Goal: Task Accomplishment & Management: Manage account settings

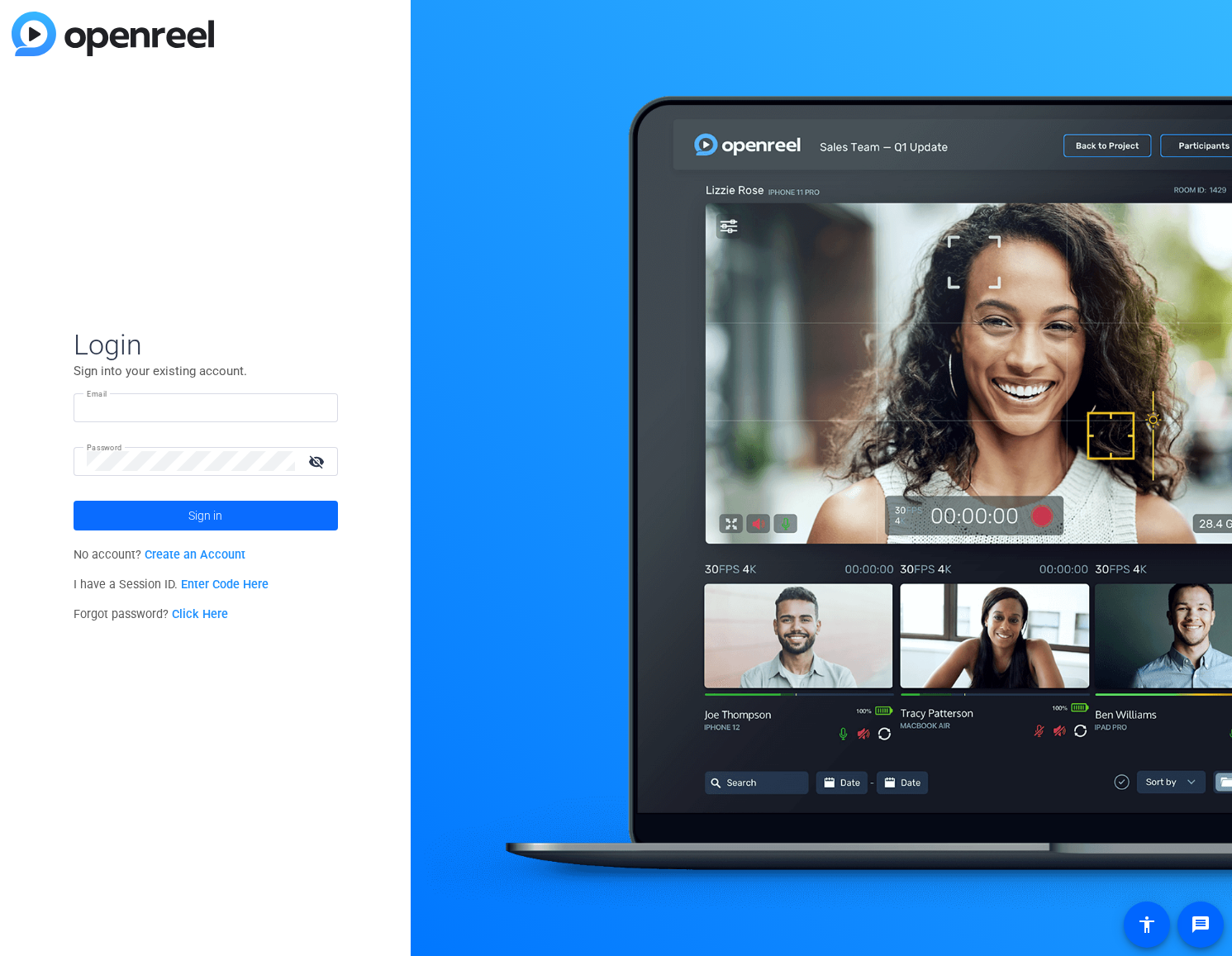
type input "[EMAIL_ADDRESS][DOMAIN_NAME]"
click at [259, 518] on span at bounding box center [205, 515] width 265 height 39
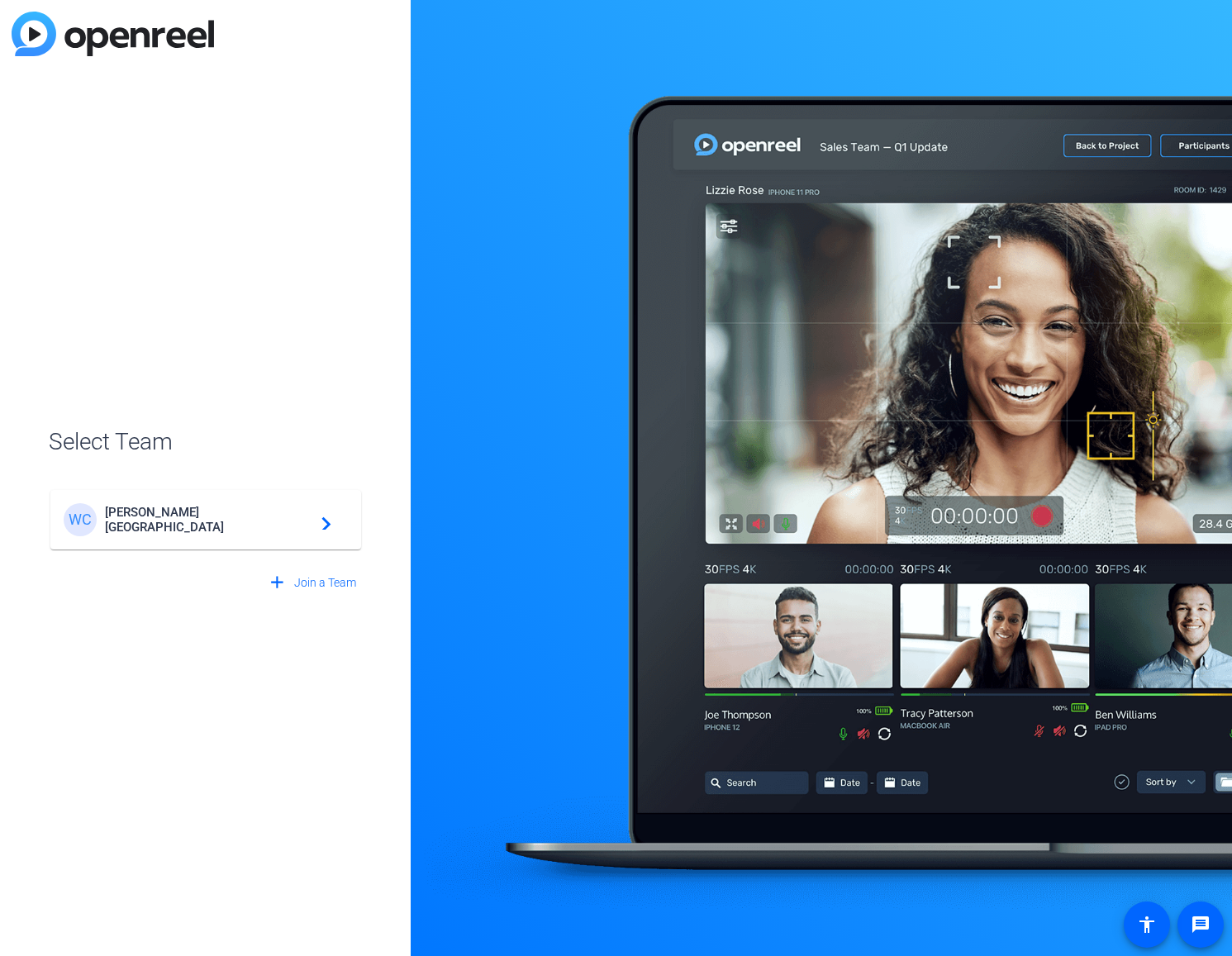
click at [184, 511] on div "[PERSON_NAME][GEOGRAPHIC_DATA][PERSON_NAME] navigate_next" at bounding box center [205, 520] width 284 height 33
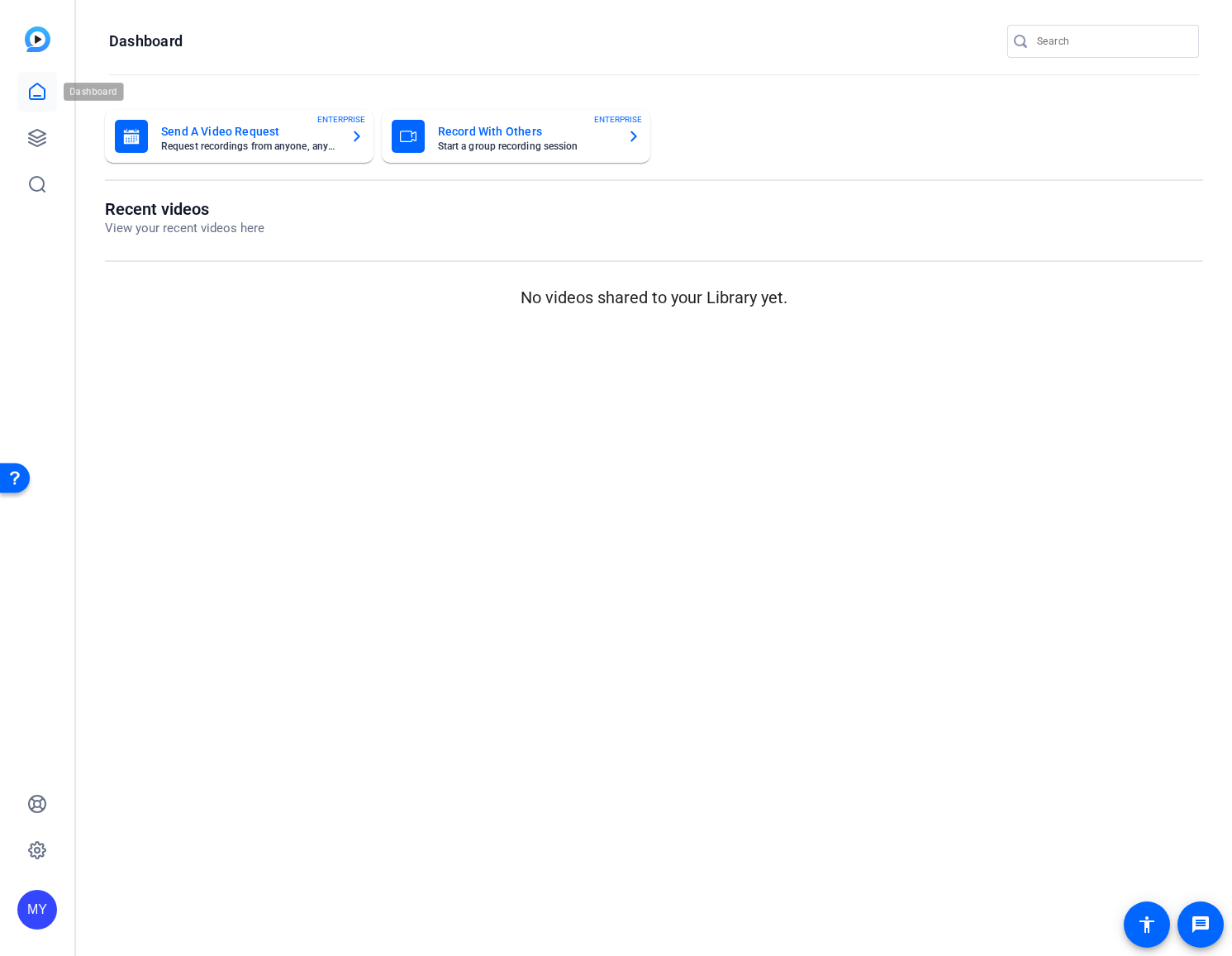
click at [38, 90] on icon at bounding box center [37, 92] width 20 height 20
click at [41, 133] on icon at bounding box center [37, 138] width 20 height 20
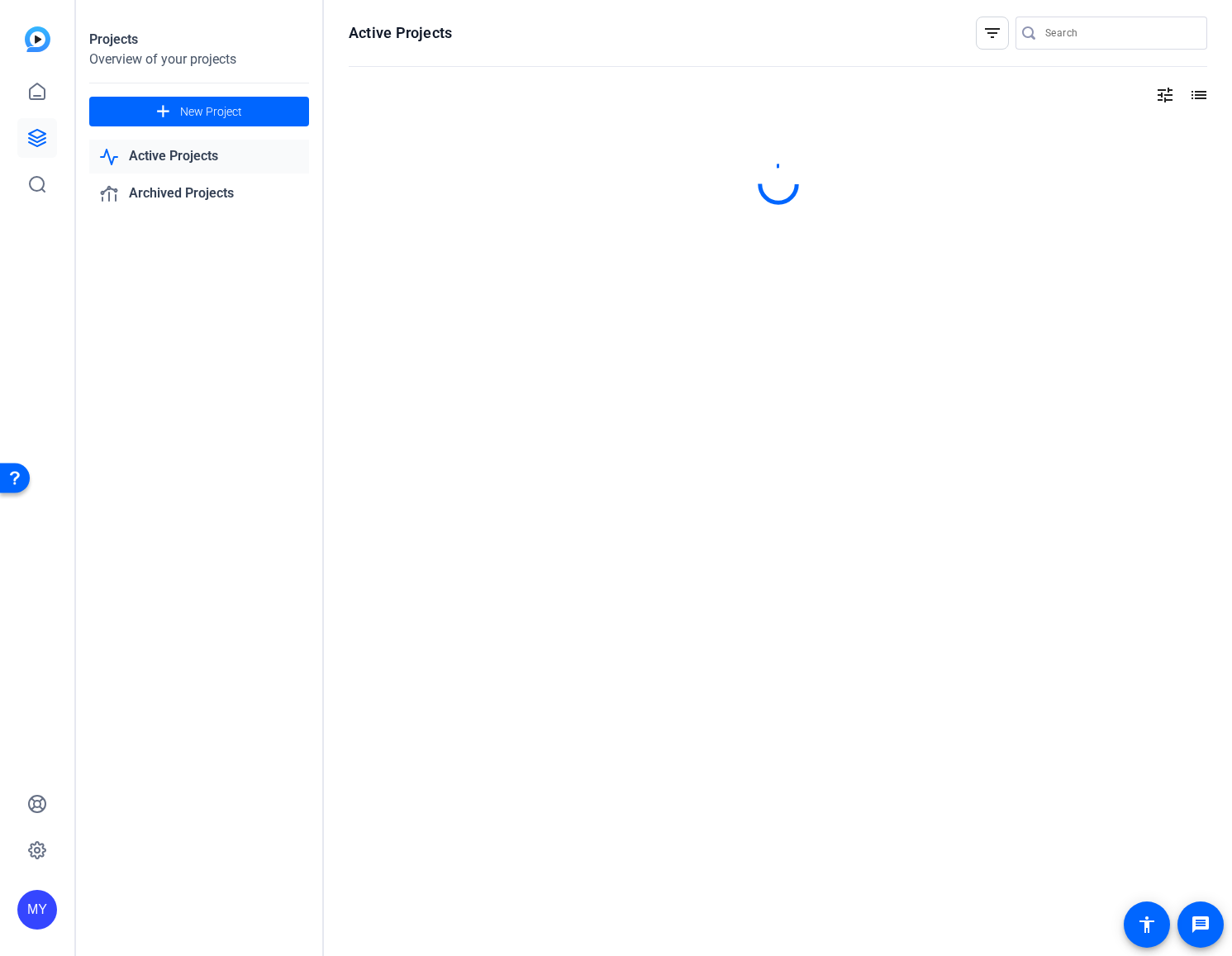
click at [41, 43] on img at bounding box center [38, 39] width 26 height 26
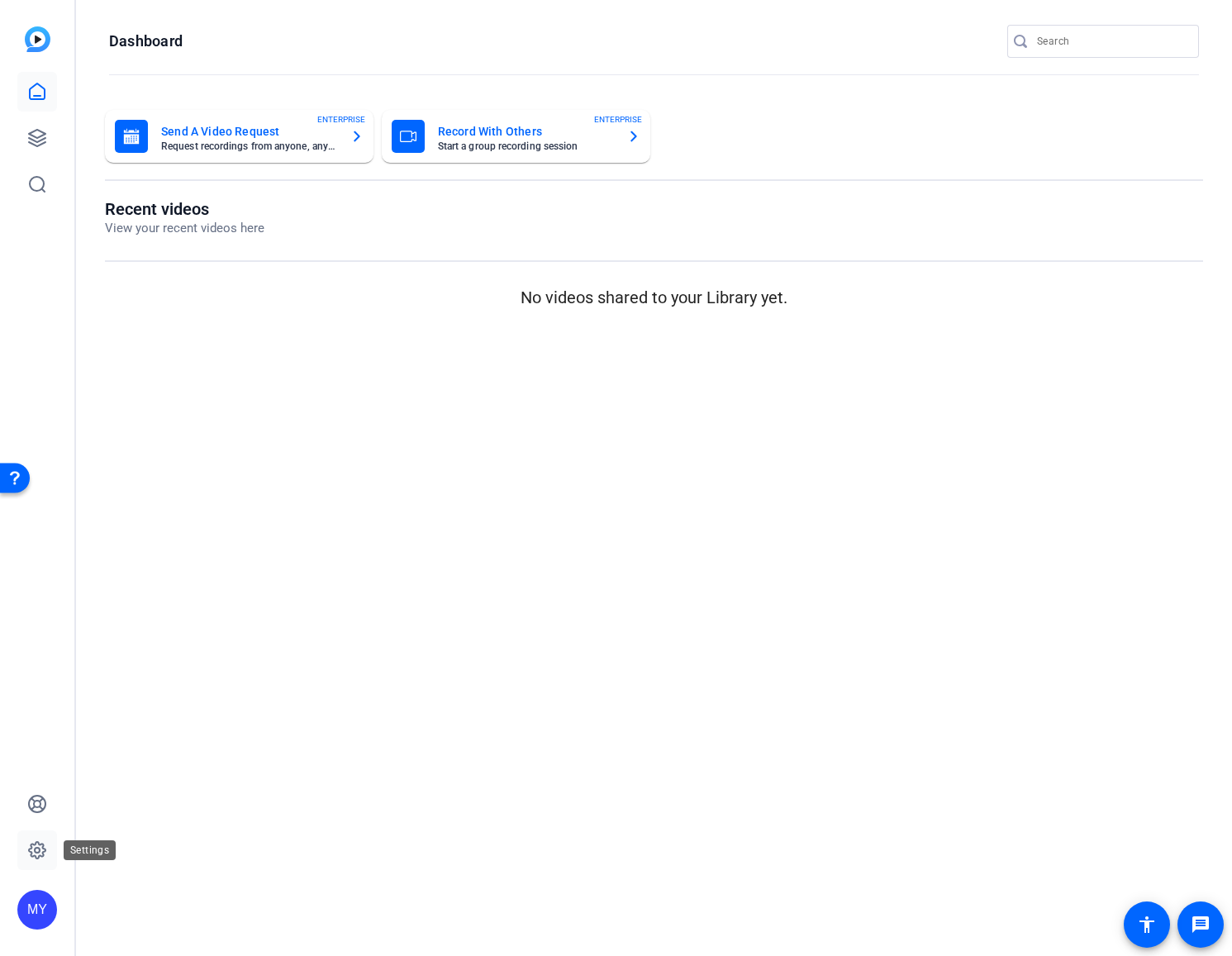
click at [35, 851] on icon at bounding box center [38, 850] width 5 height 5
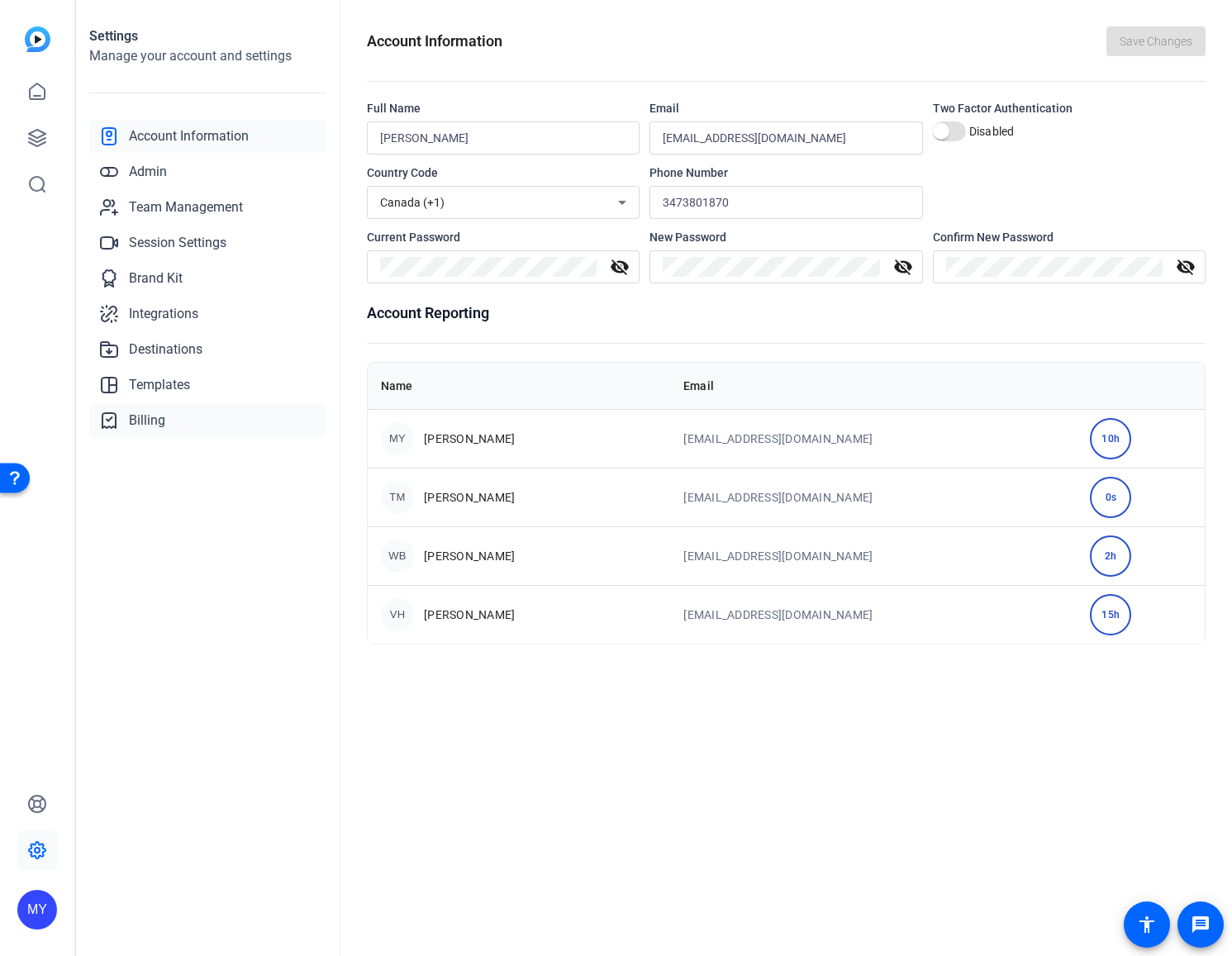
click at [149, 420] on span "Billing" at bounding box center [147, 420] width 36 height 20
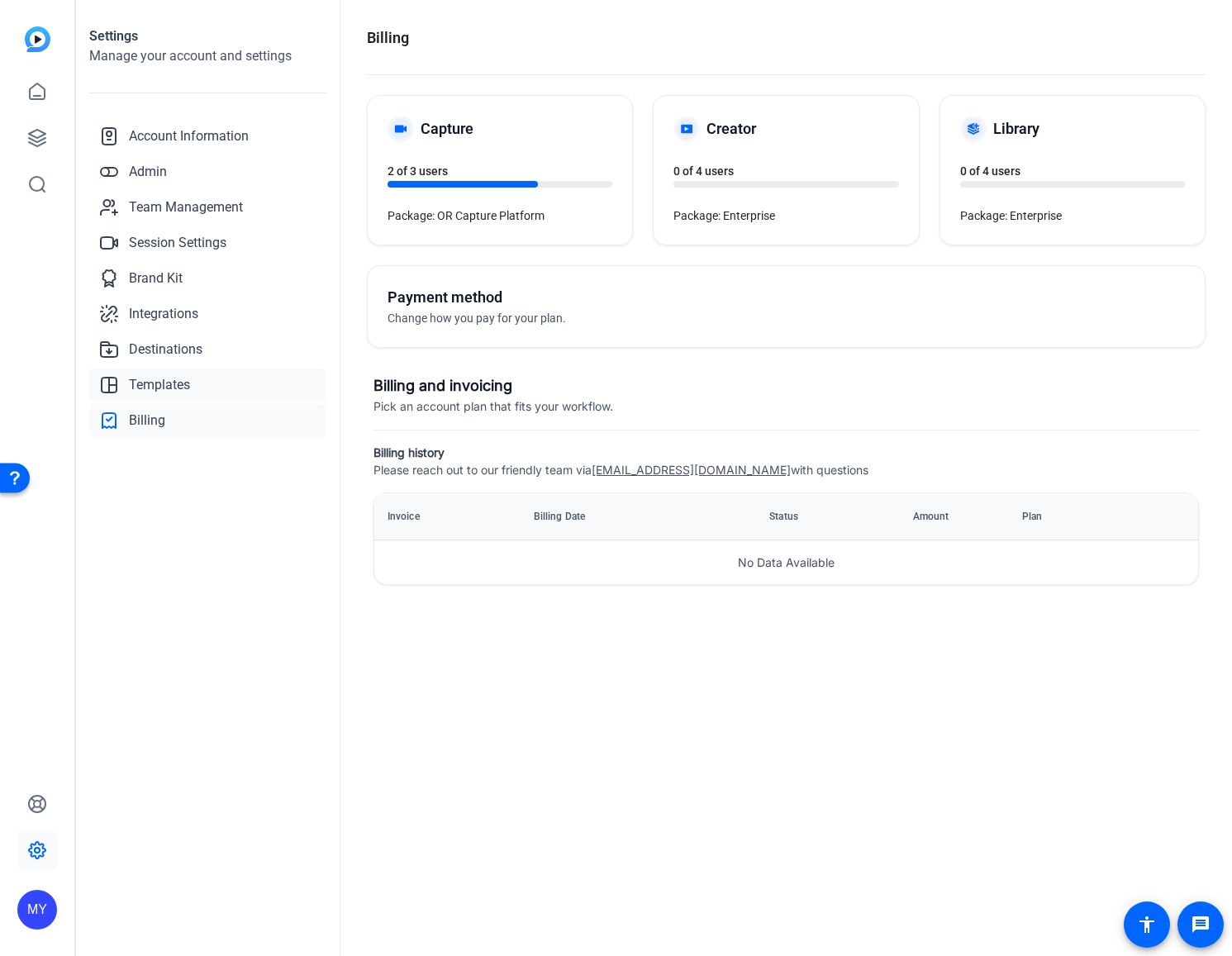
click at [156, 387] on span "Templates" at bounding box center [159, 384] width 61 height 20
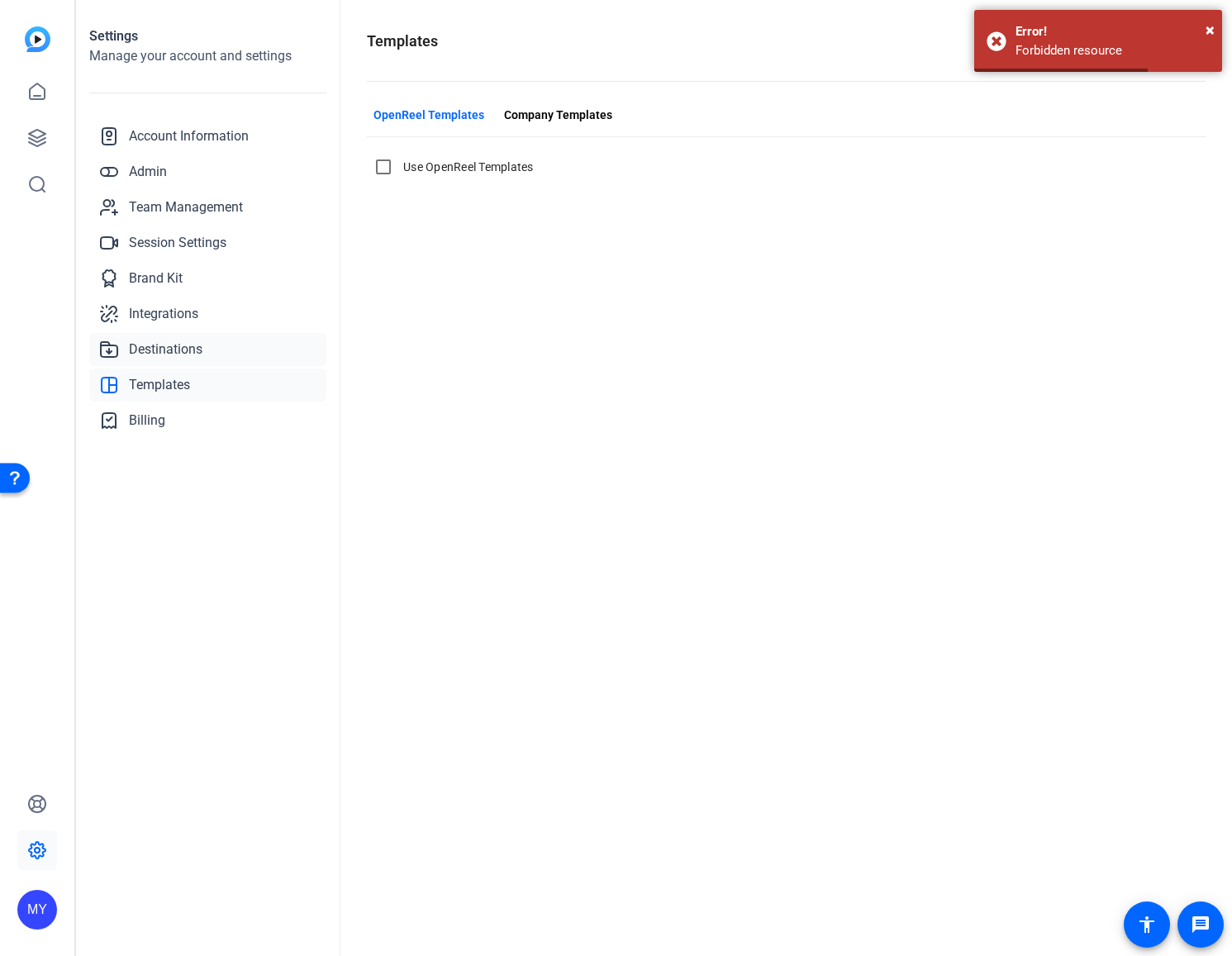
click at [177, 349] on span "Destinations" at bounding box center [166, 349] width 74 height 20
click at [175, 316] on span "Integrations" at bounding box center [164, 313] width 69 height 20
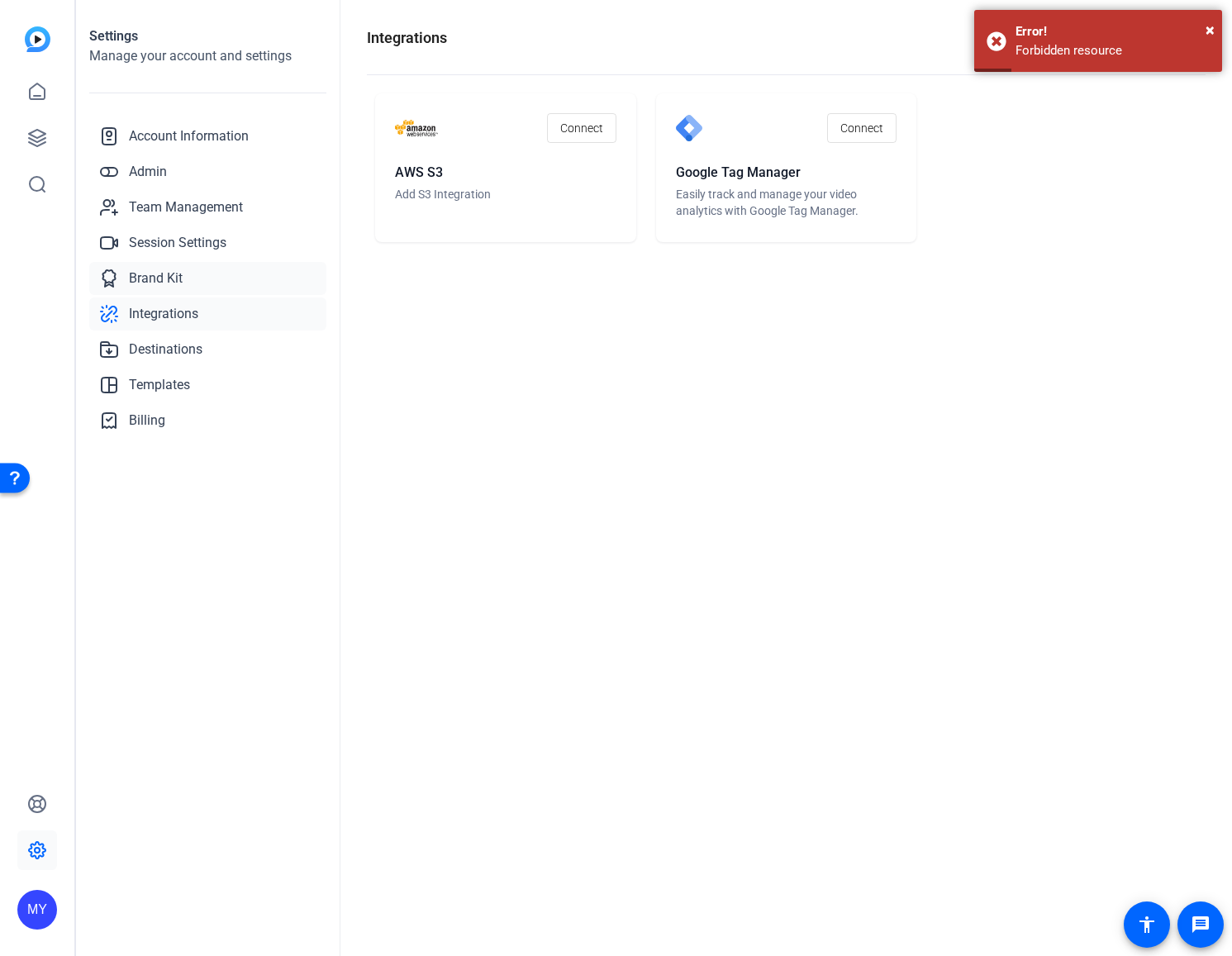
click at [173, 278] on span "Brand Kit" at bounding box center [156, 278] width 54 height 20
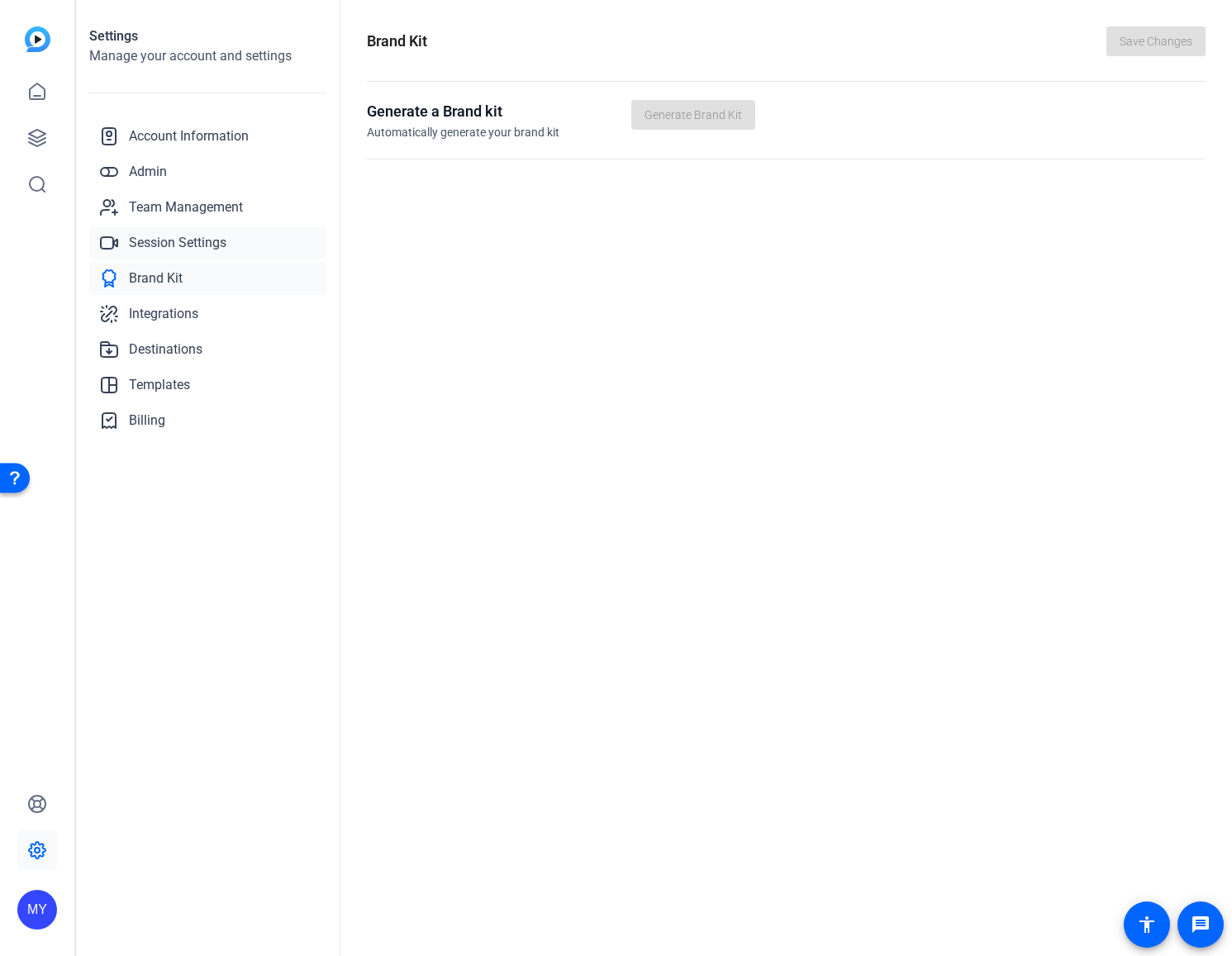
click at [187, 241] on span "Session Settings" at bounding box center [178, 242] width 98 height 20
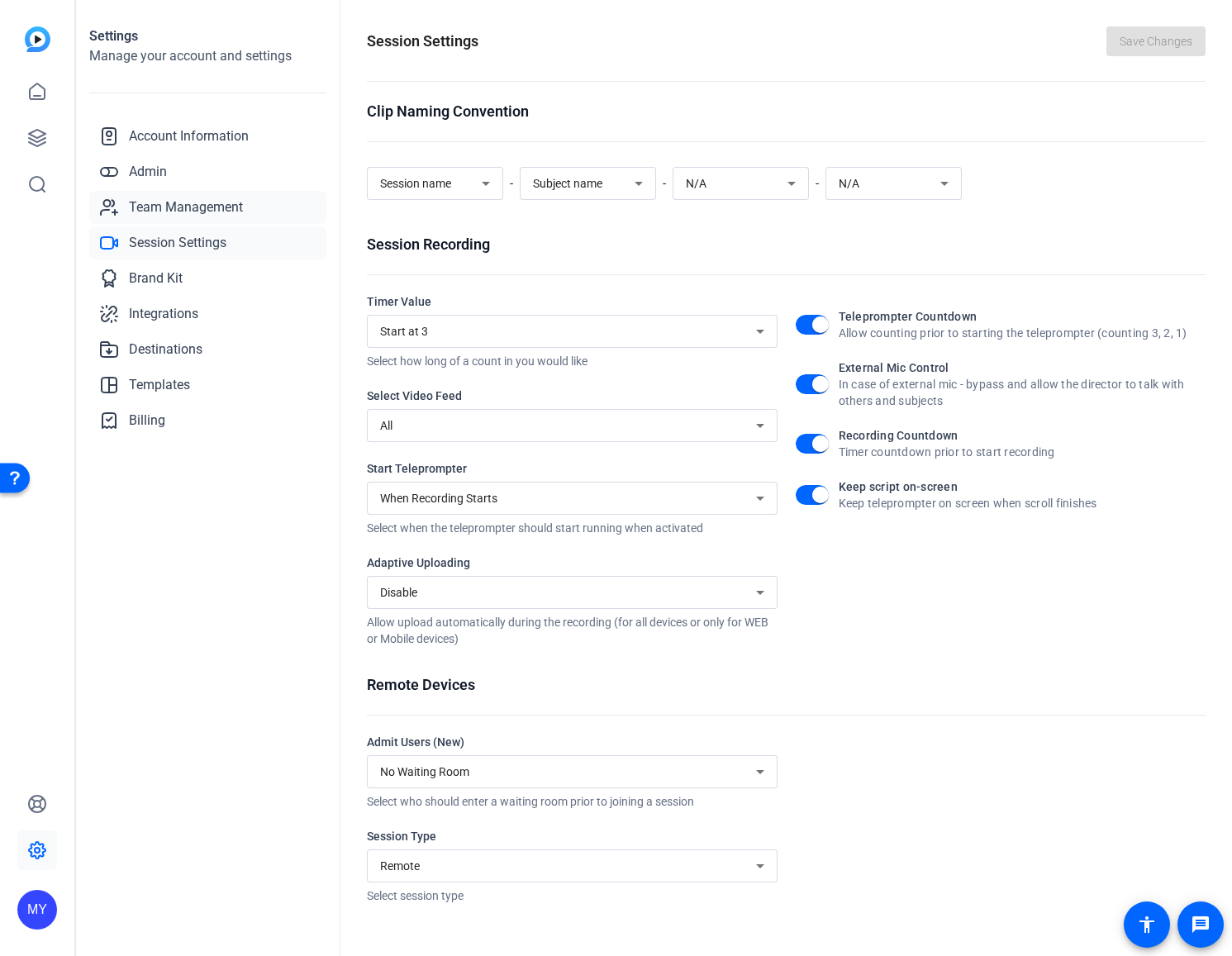
click at [179, 209] on span "Team Management" at bounding box center [186, 207] width 114 height 20
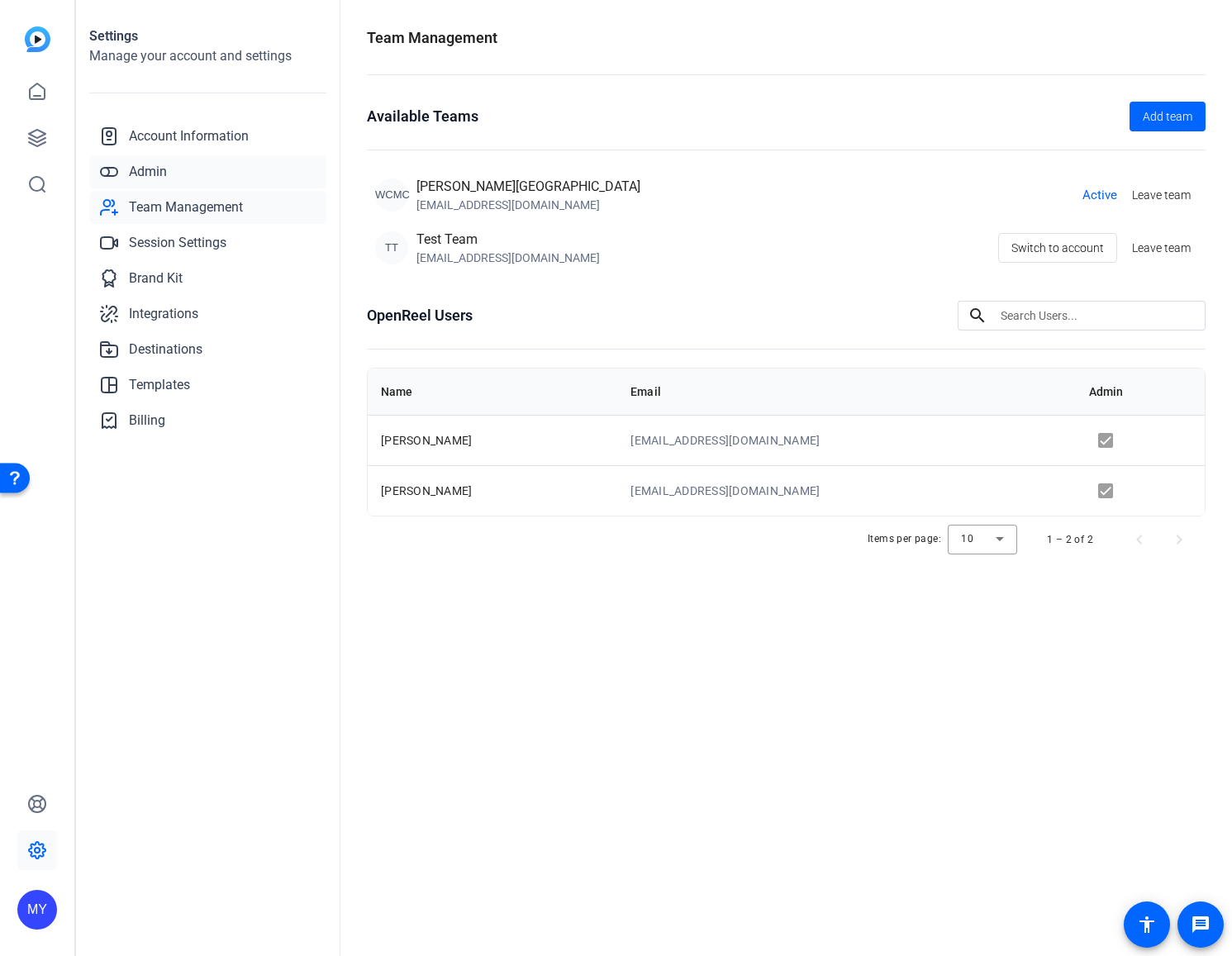
click at [152, 164] on span "Admin" at bounding box center [148, 171] width 38 height 20
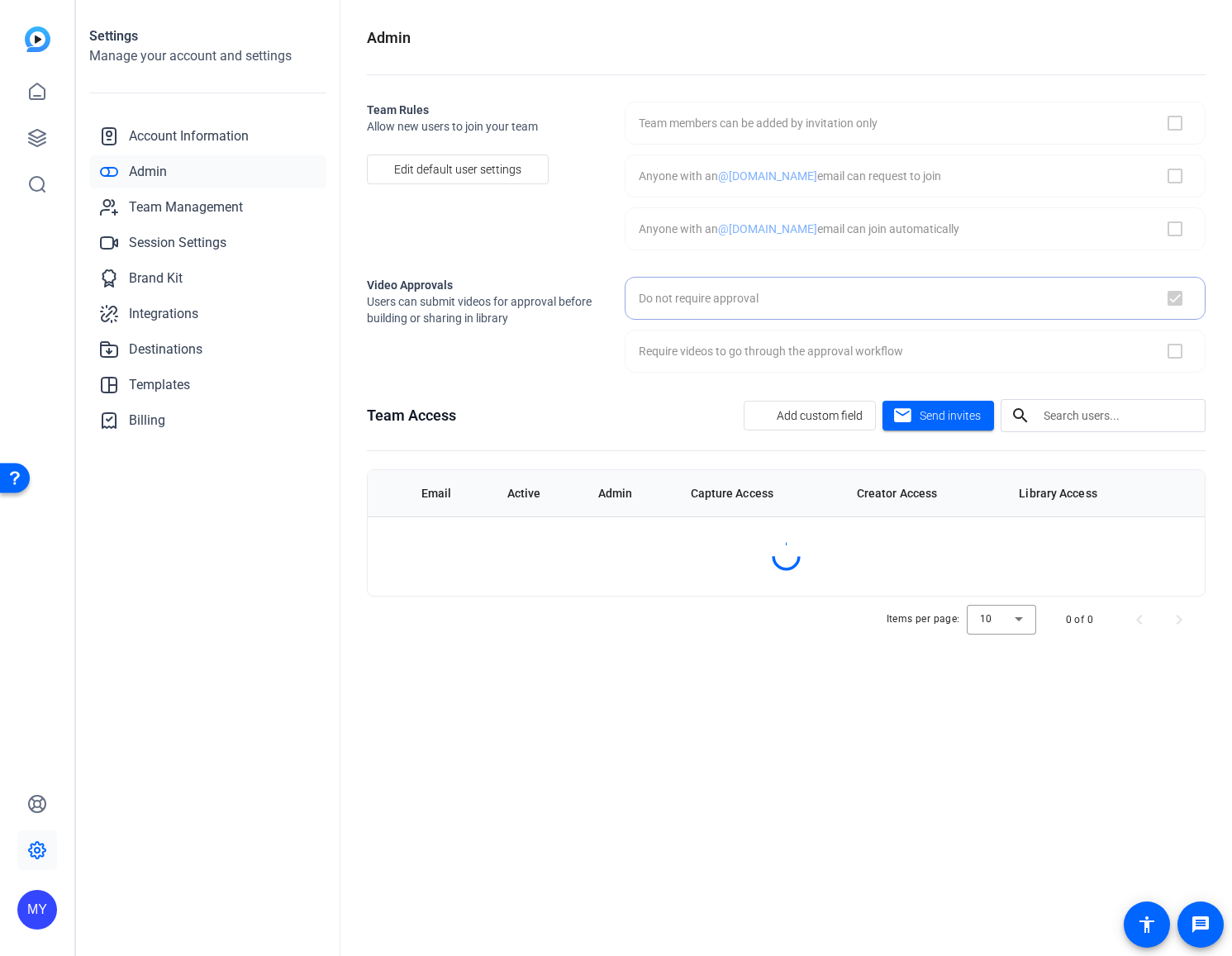
checkbox input "true"
checkbox input "false"
checkbox input "true"
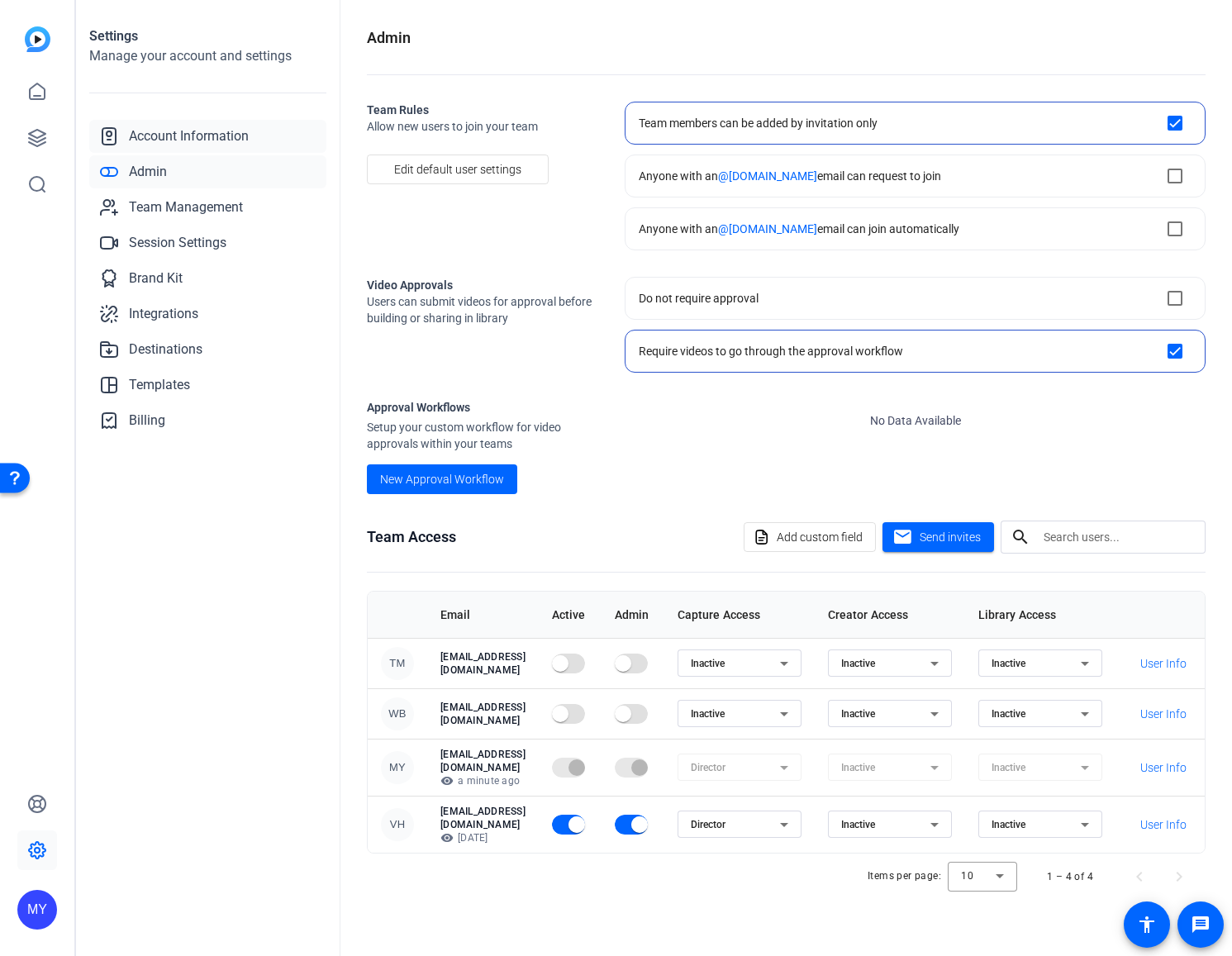
click at [166, 137] on span "Account Information" at bounding box center [189, 136] width 120 height 20
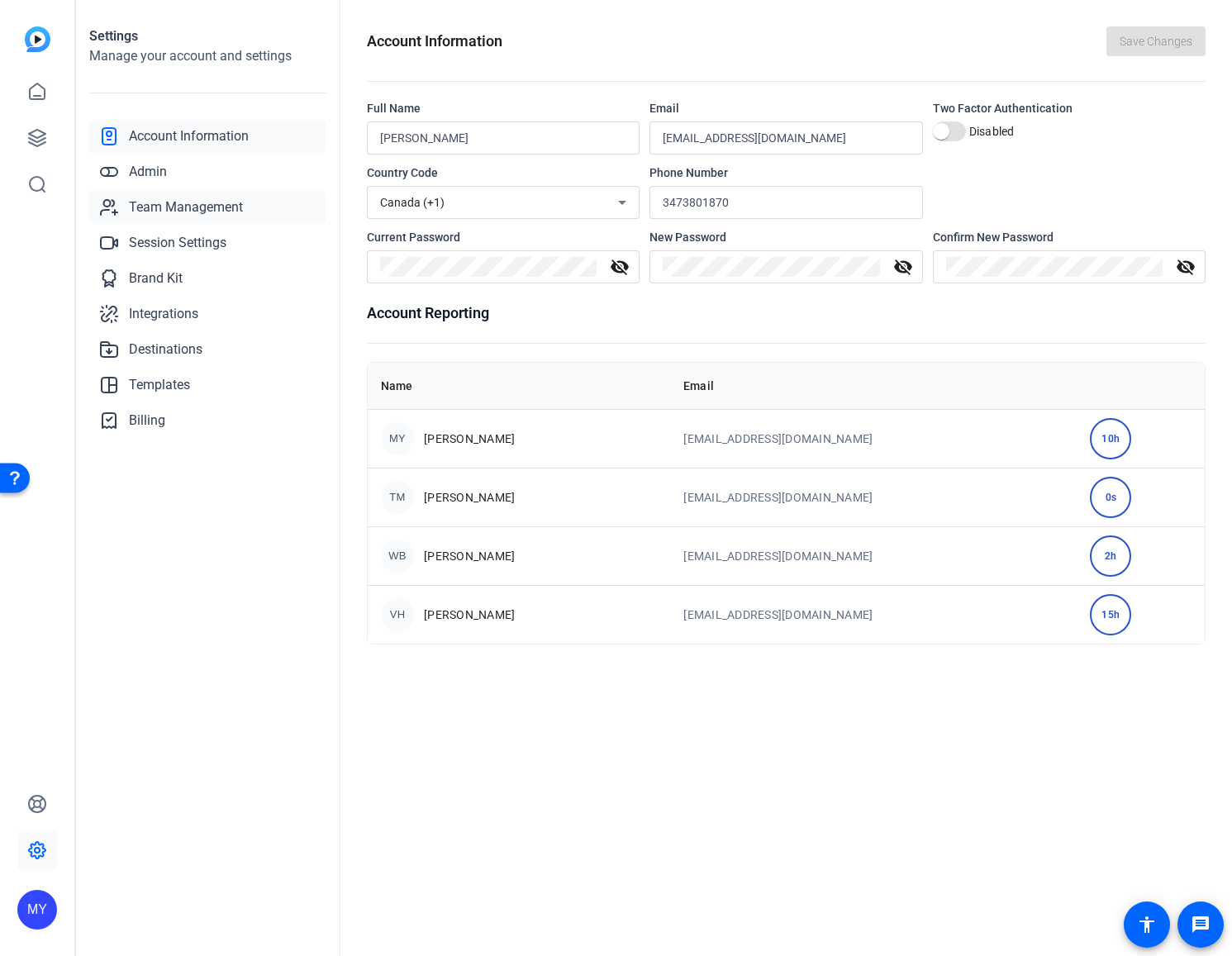
click at [178, 209] on span "Team Management" at bounding box center [186, 207] width 114 height 20
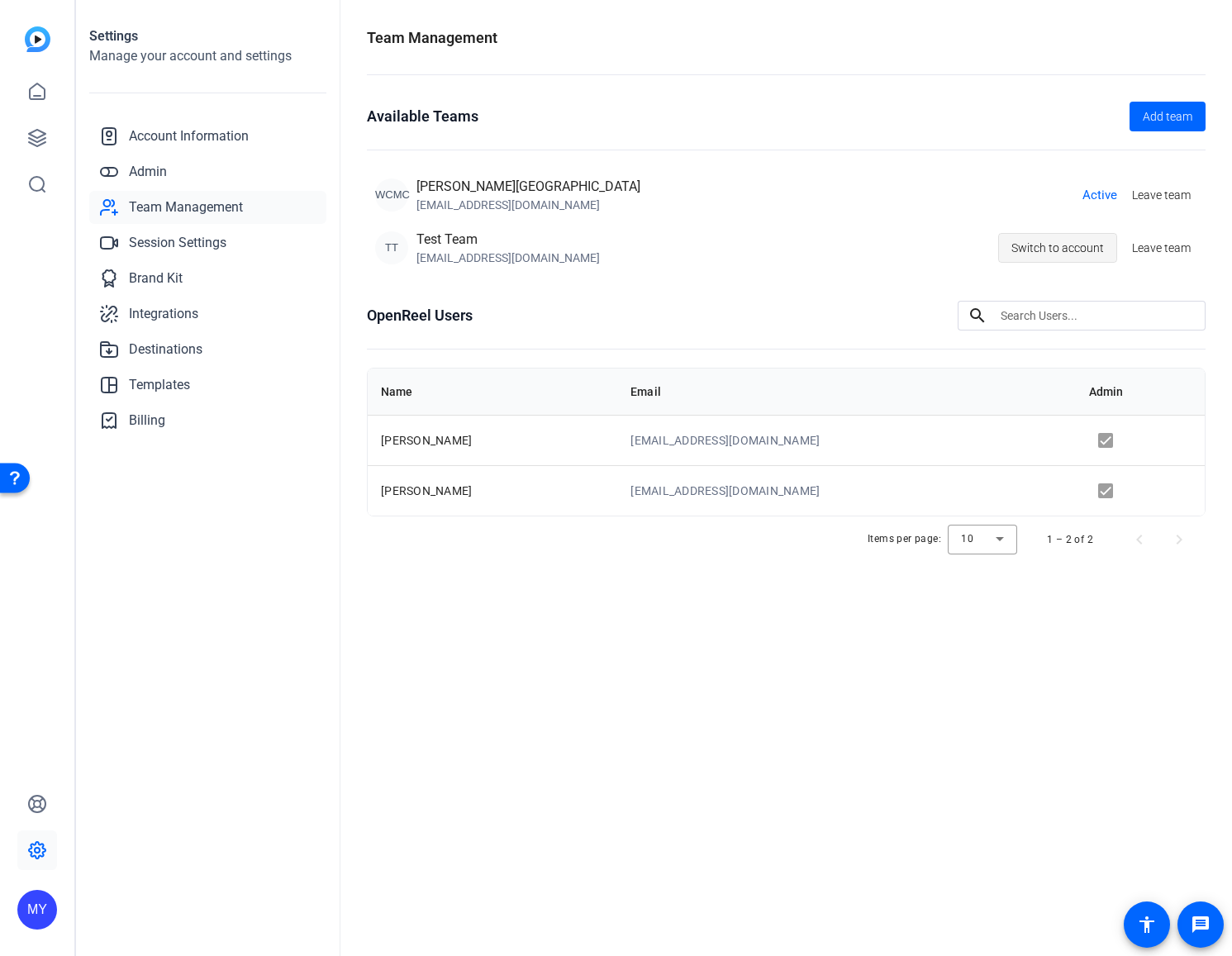
click at [1061, 248] on span "Switch to account" at bounding box center [1057, 247] width 92 height 32
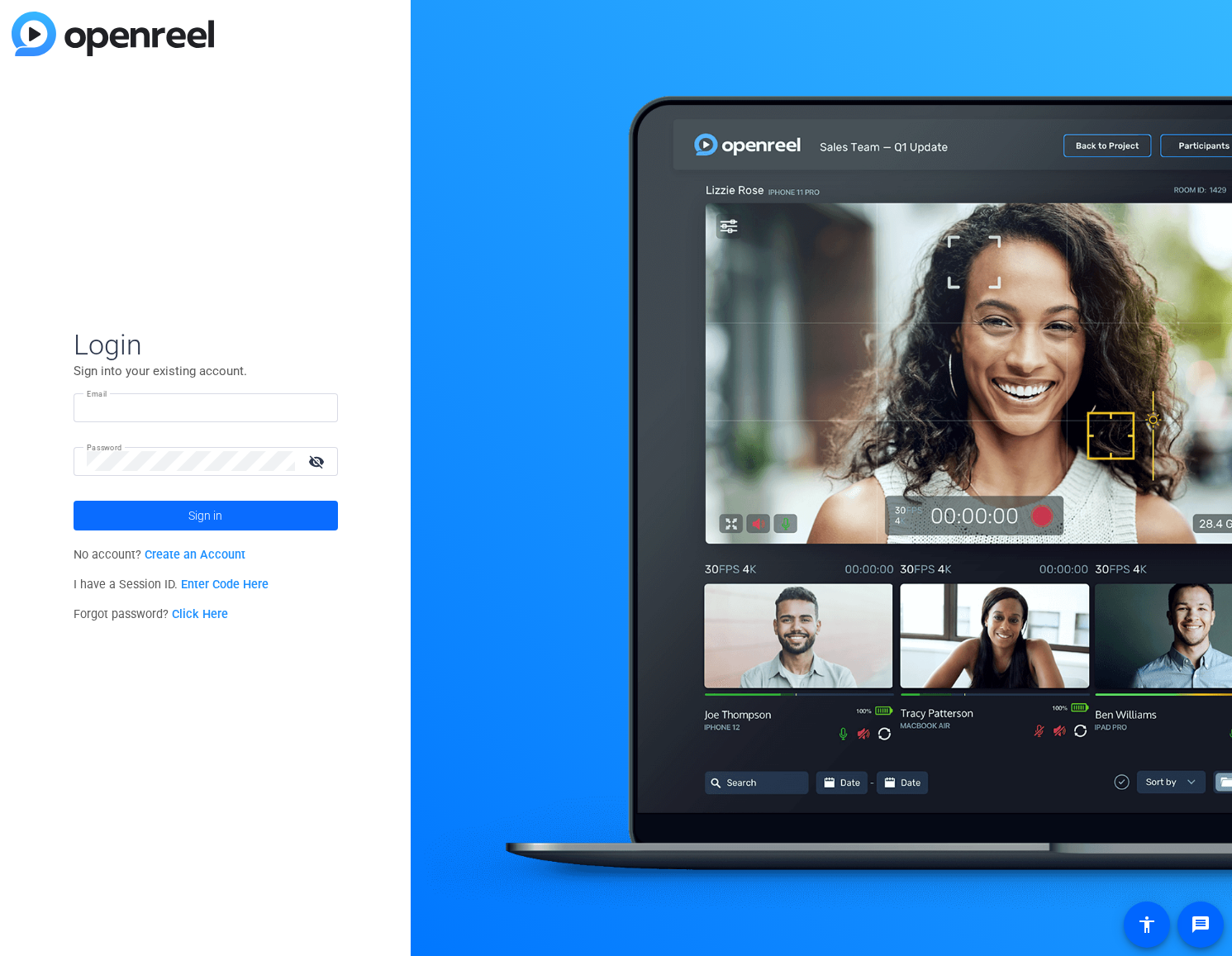
type input "[EMAIL_ADDRESS][DOMAIN_NAME]"
click at [243, 509] on span at bounding box center [205, 515] width 265 height 39
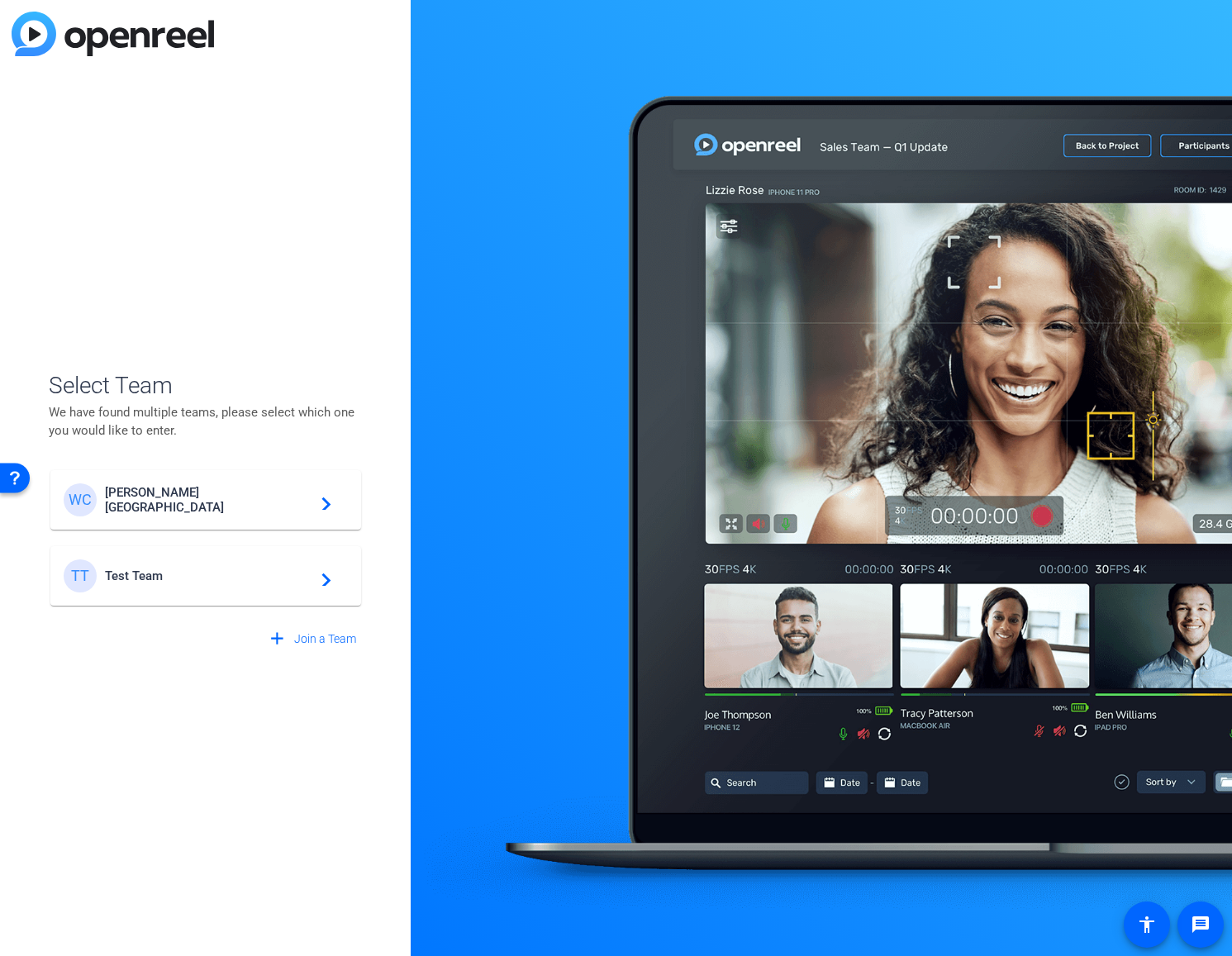
click at [245, 488] on div "[PERSON_NAME][GEOGRAPHIC_DATA][PERSON_NAME] navigate_next" at bounding box center [205, 500] width 284 height 33
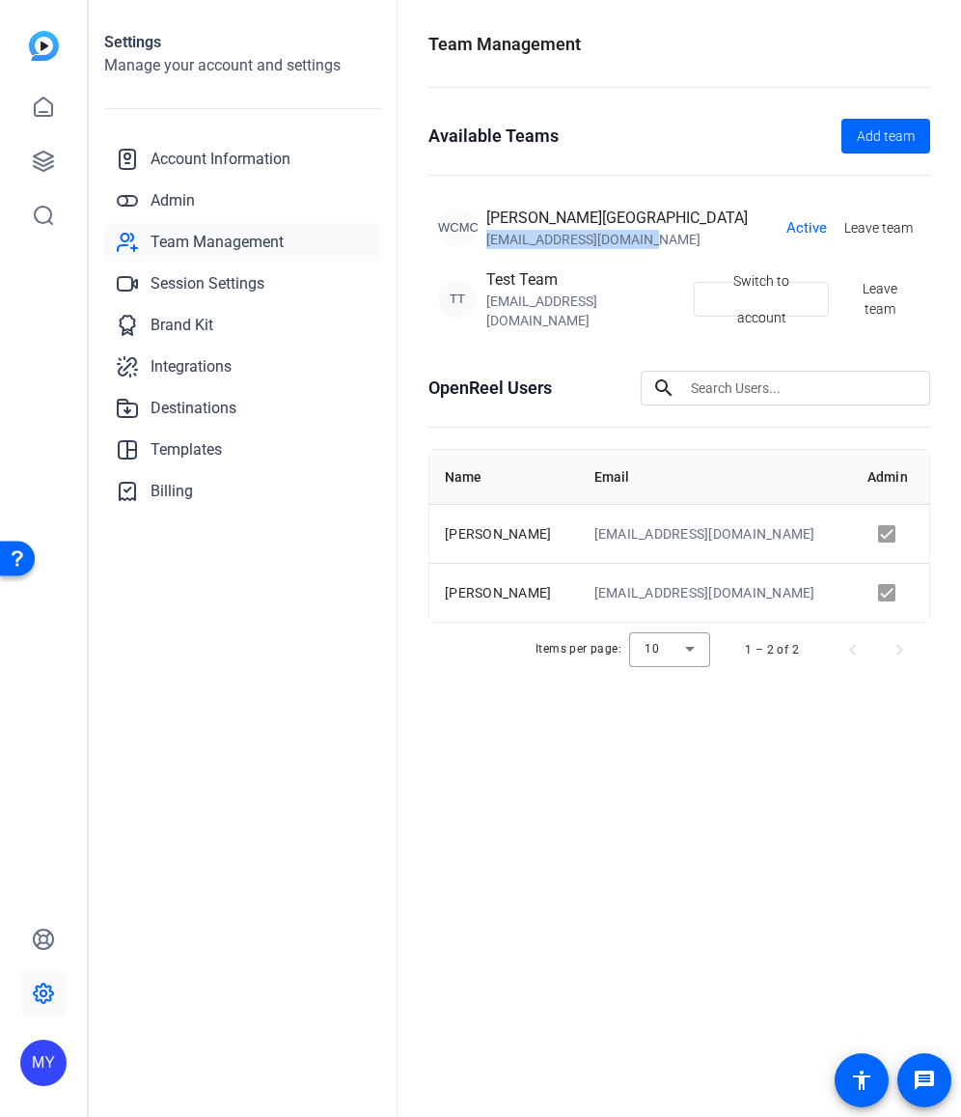
drag, startPoint x: 488, startPoint y: 238, endPoint x: 655, endPoint y: 246, distance: 167.1
click at [655, 246] on div "[EMAIL_ADDRESS][DOMAIN_NAME]" at bounding box center [617, 239] width 262 height 19
click at [624, 162] on div "Available Teams Add team WCMC [PERSON_NAME][GEOGRAPHIC_DATA] [EMAIL_ADDRESS][DO…" at bounding box center [680, 229] width 502 height 221
click at [186, 198] on span "Admin" at bounding box center [173, 200] width 44 height 23
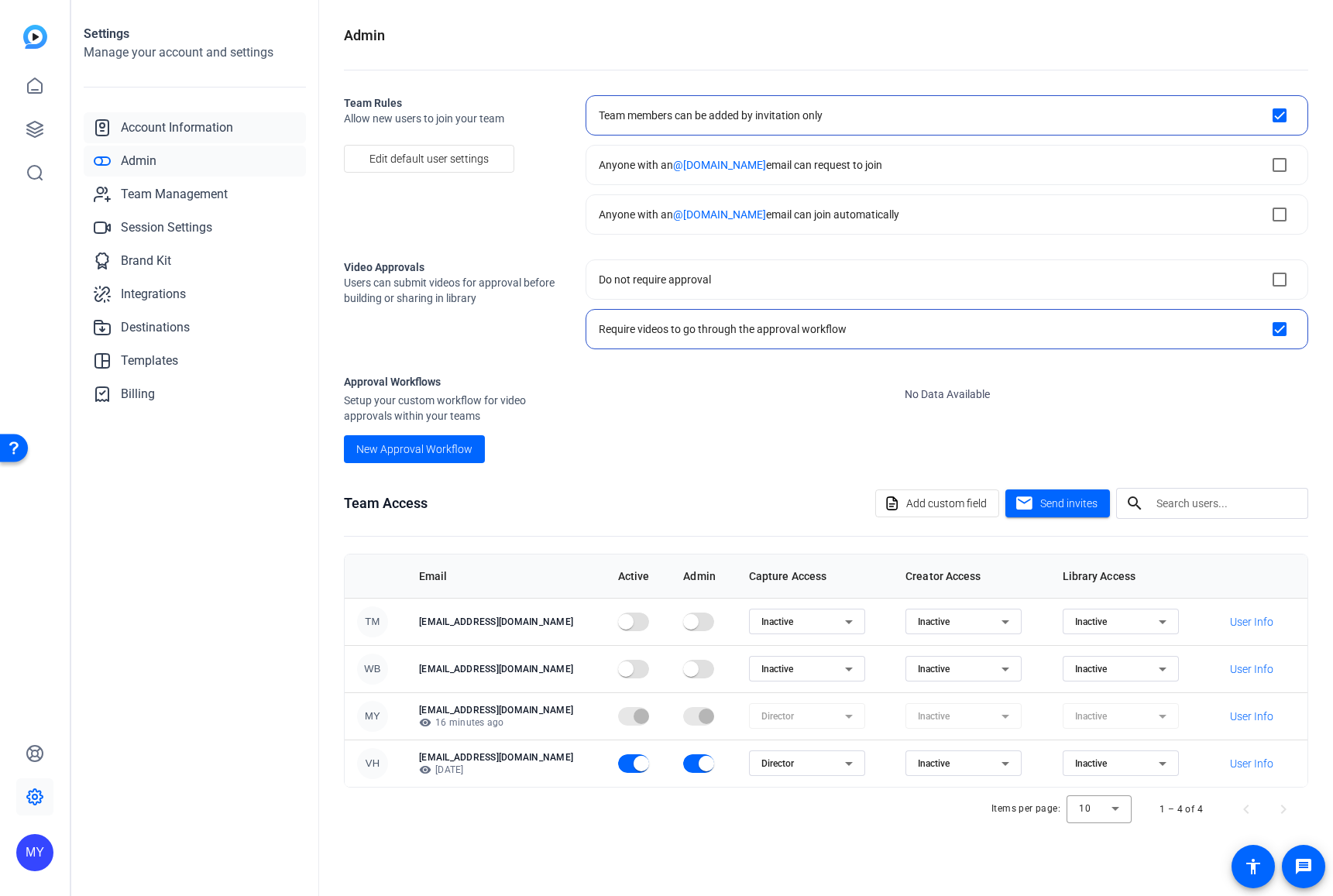
click at [138, 125] on span "Account Information" at bounding box center [177, 128] width 112 height 18
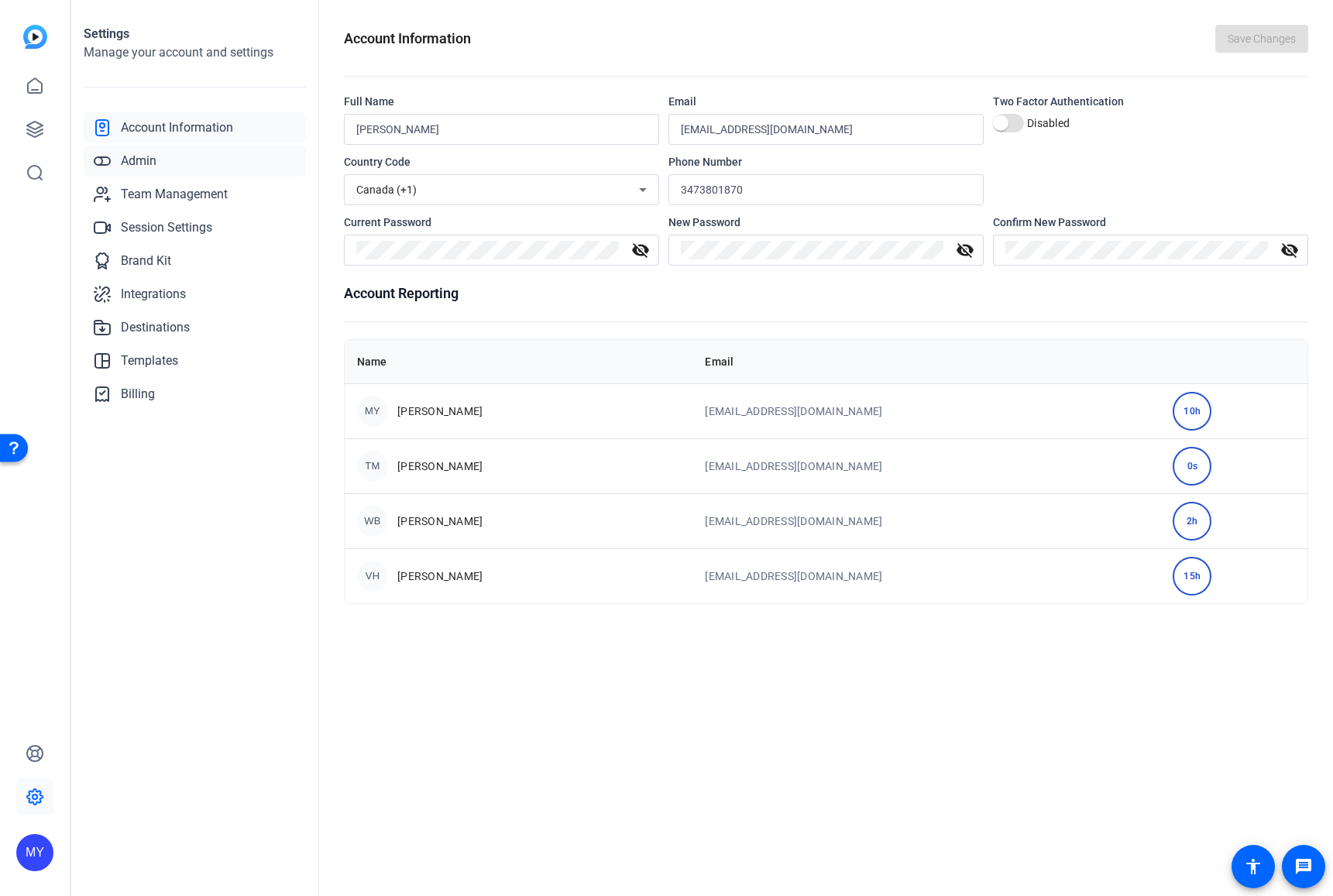
click at [163, 164] on link "Admin" at bounding box center [194, 160] width 222 height 31
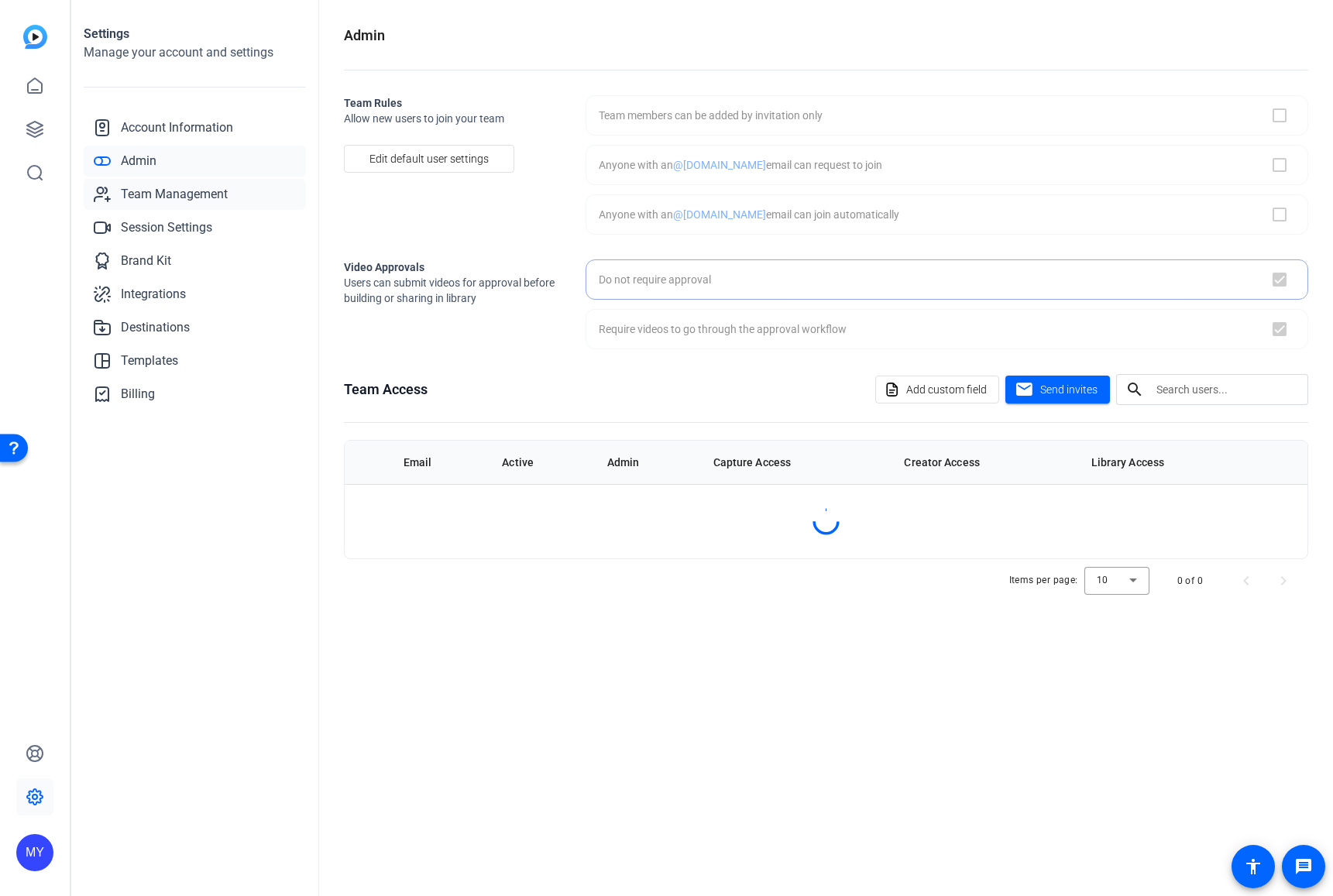
checkbox input "false"
checkbox input "true"
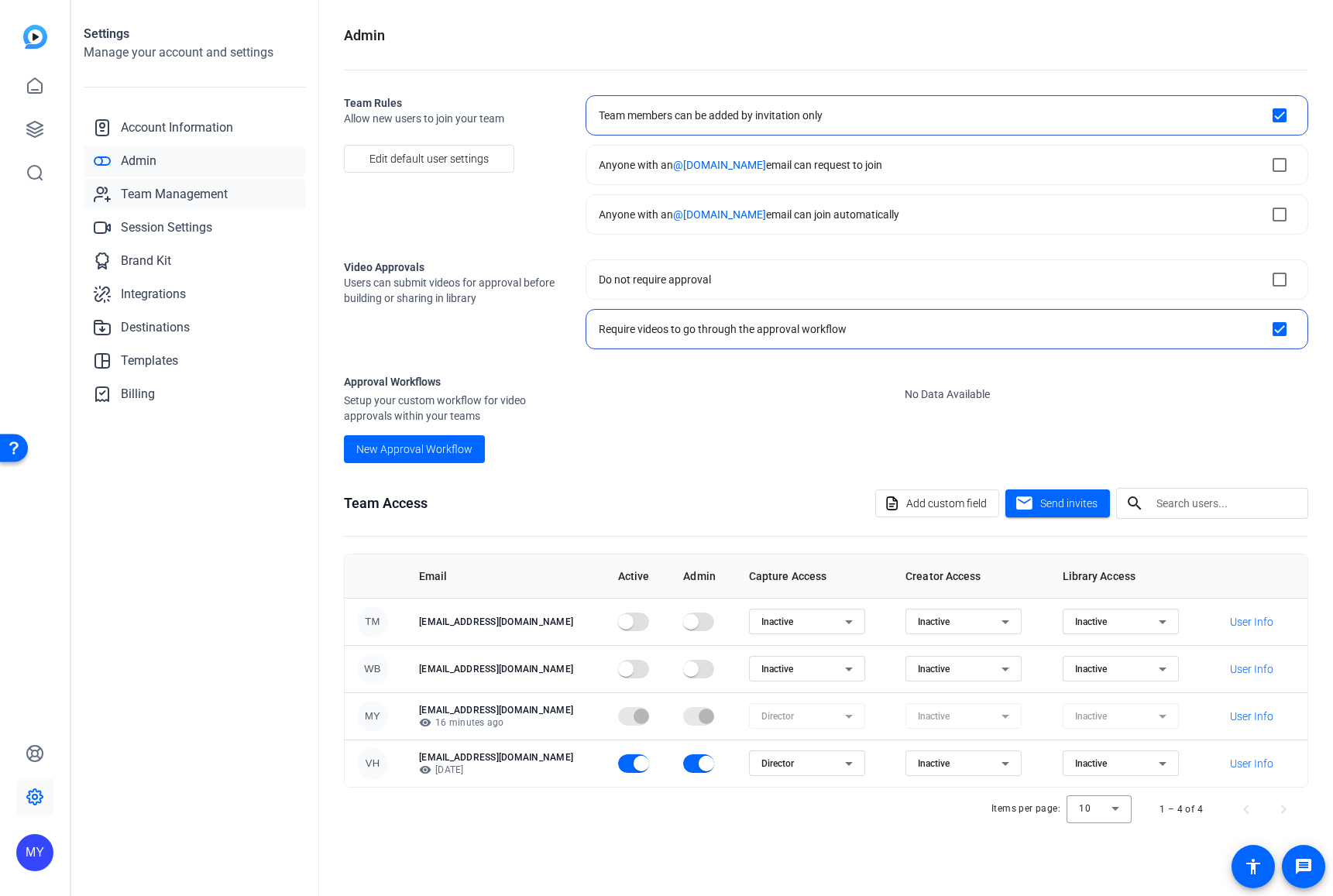
click at [185, 192] on span "Team Management" at bounding box center [174, 194] width 107 height 18
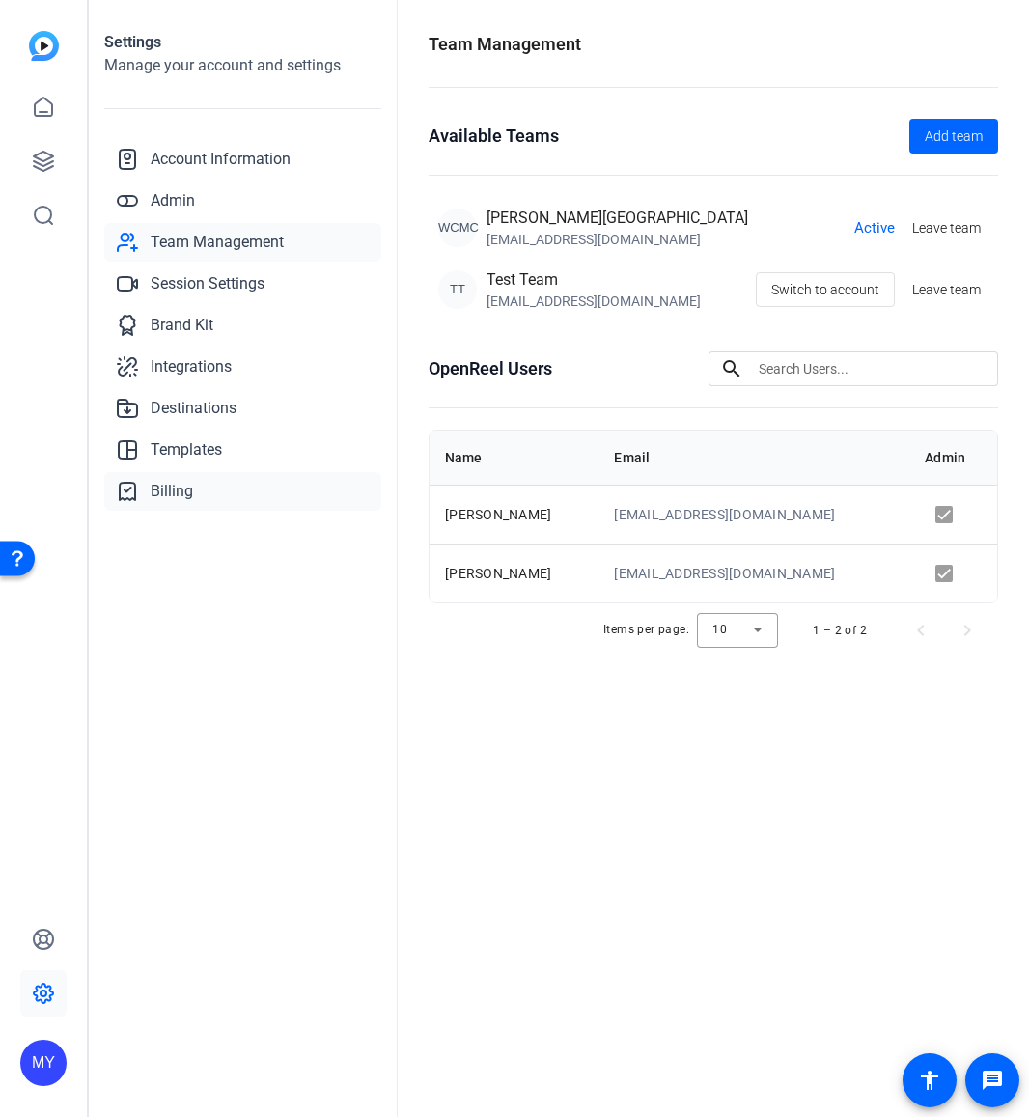
click at [172, 488] on span "Billing" at bounding box center [172, 491] width 42 height 23
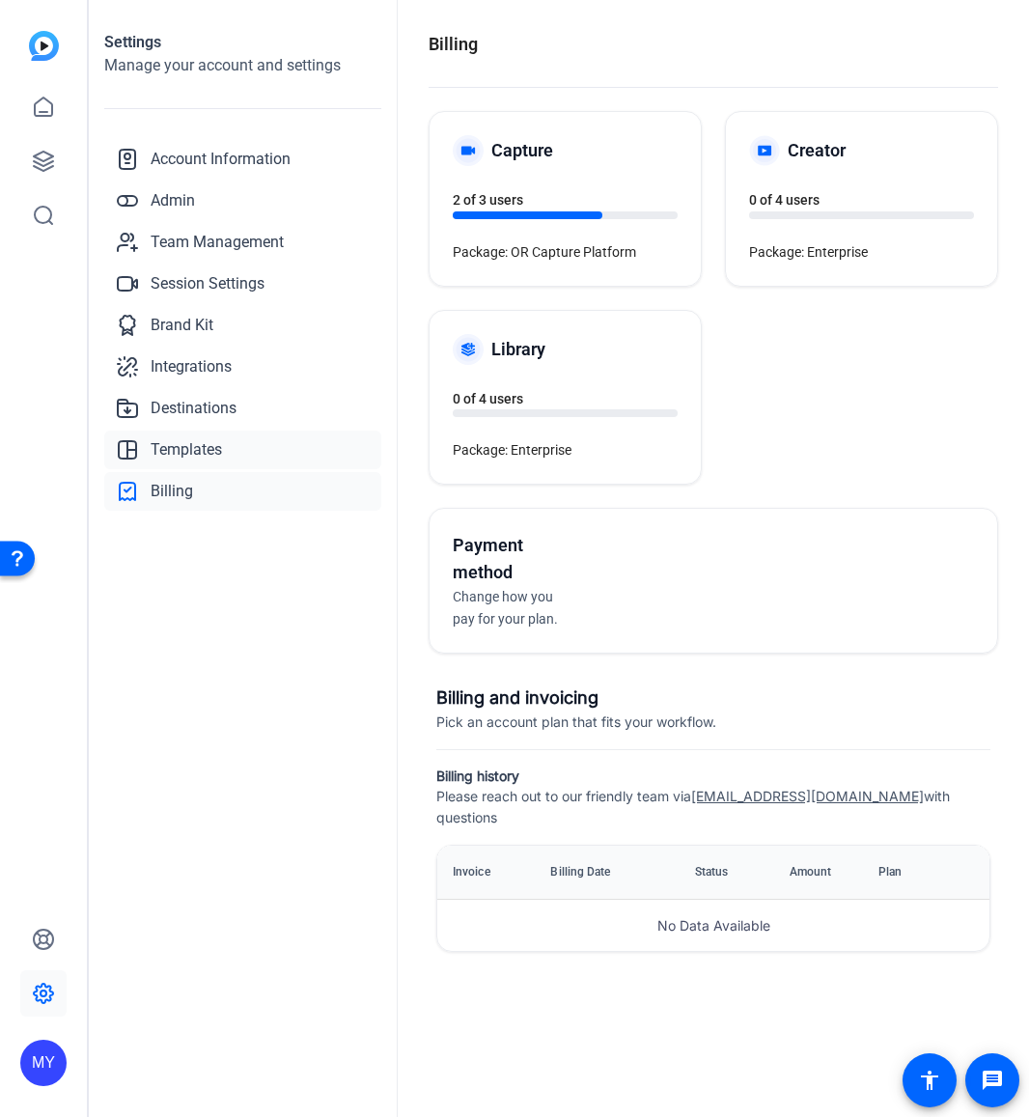
click at [182, 443] on span "Templates" at bounding box center [186, 449] width 71 height 23
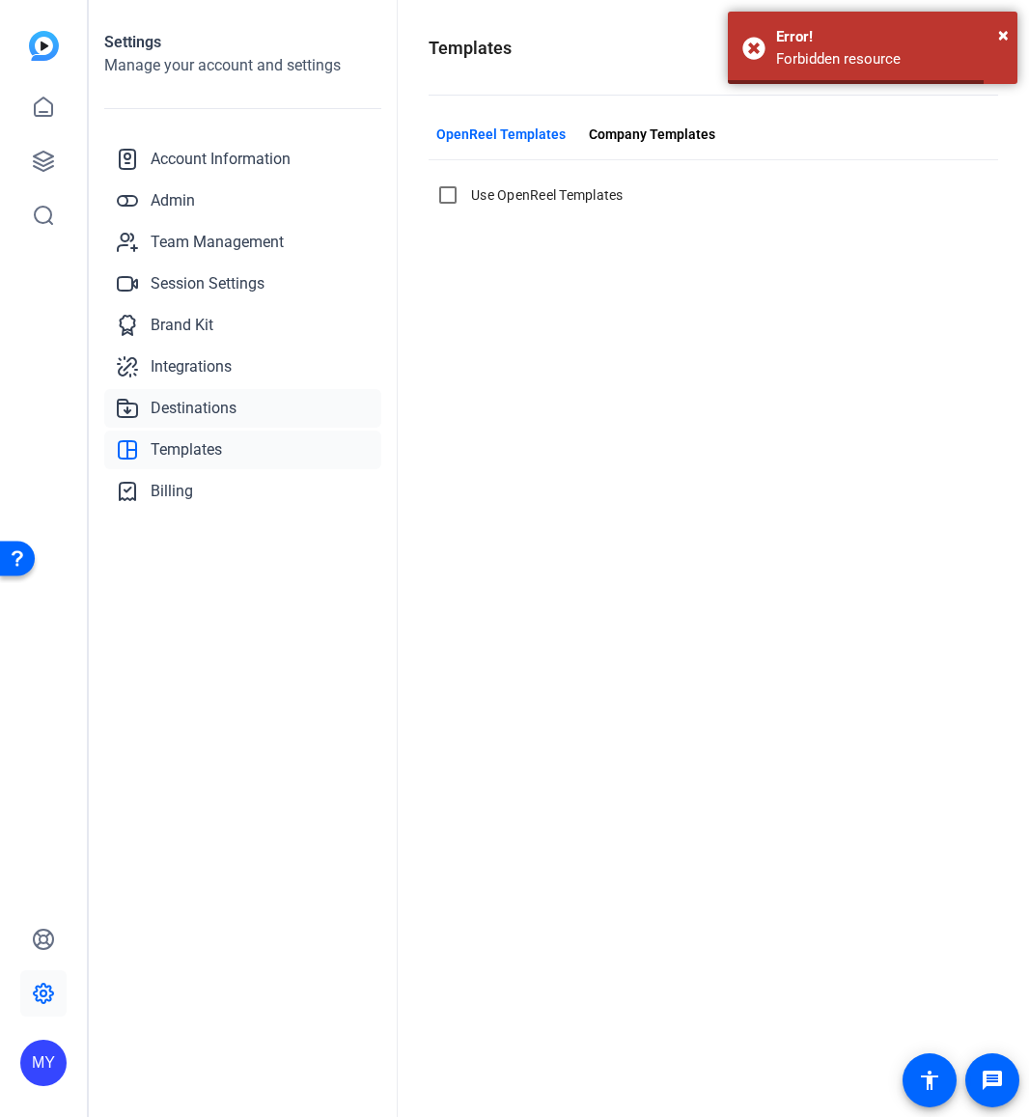
click at [190, 406] on span "Destinations" at bounding box center [194, 408] width 86 height 23
click at [210, 237] on span "Team Management" at bounding box center [217, 242] width 133 height 23
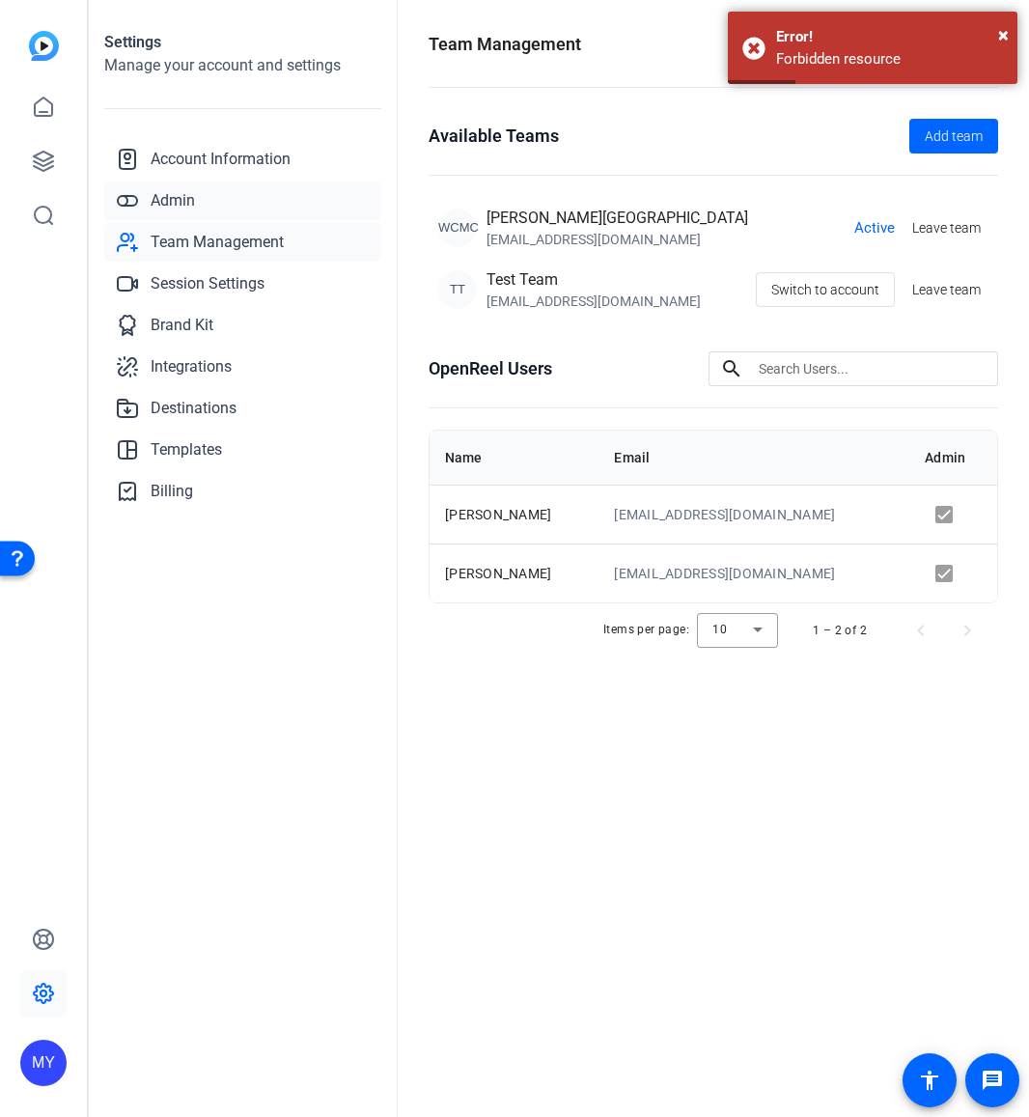
click at [176, 194] on span "Admin" at bounding box center [173, 200] width 44 height 23
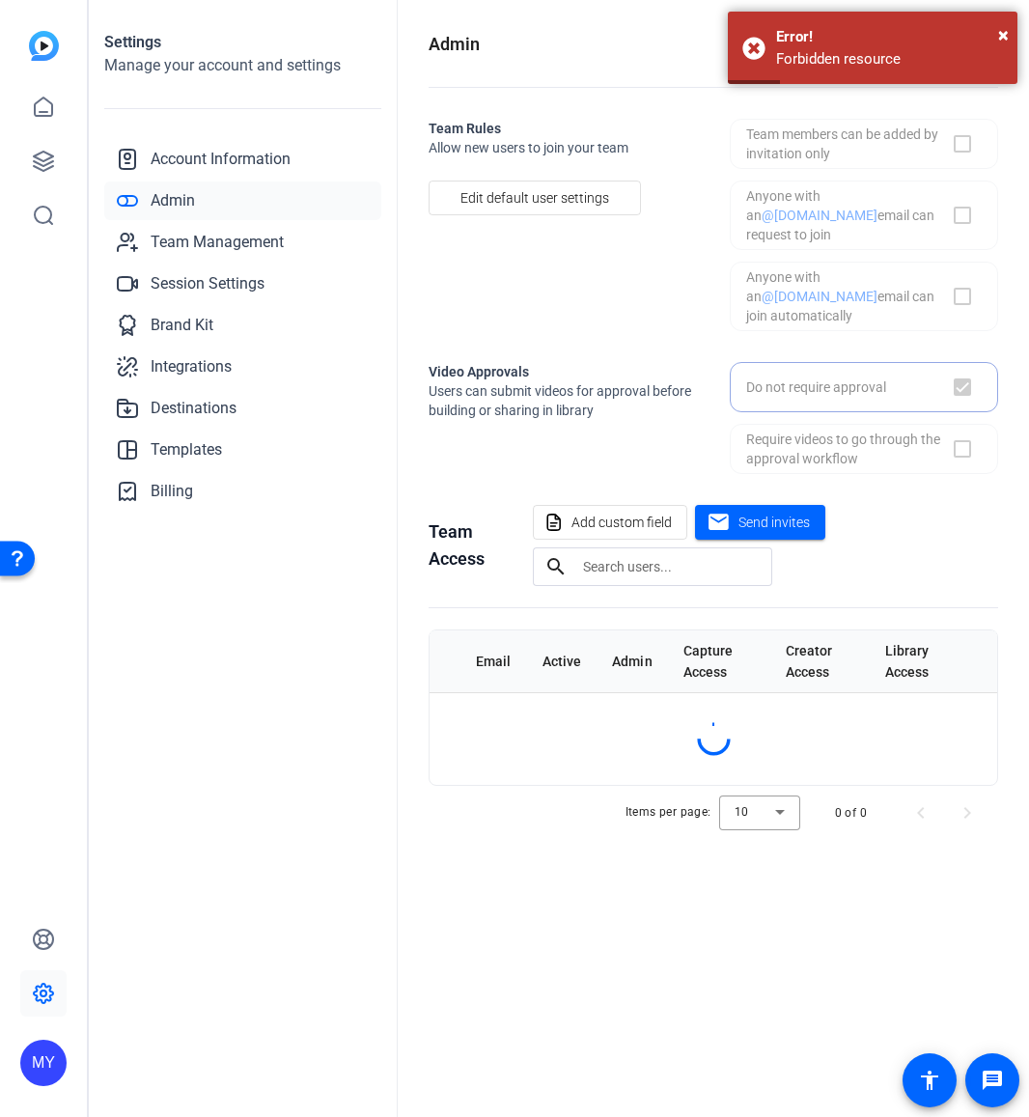
checkbox input "false"
checkbox input "true"
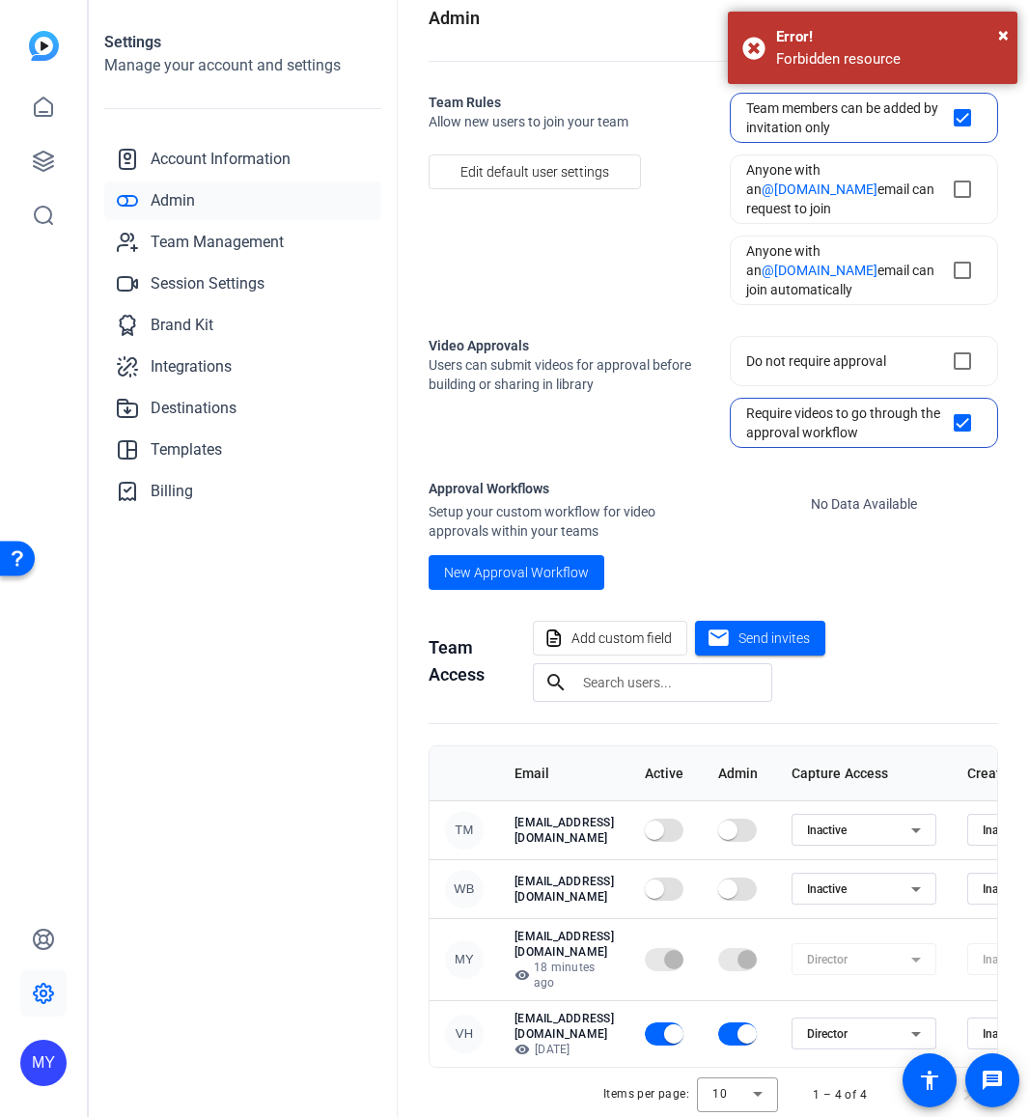
scroll to position [41, 0]
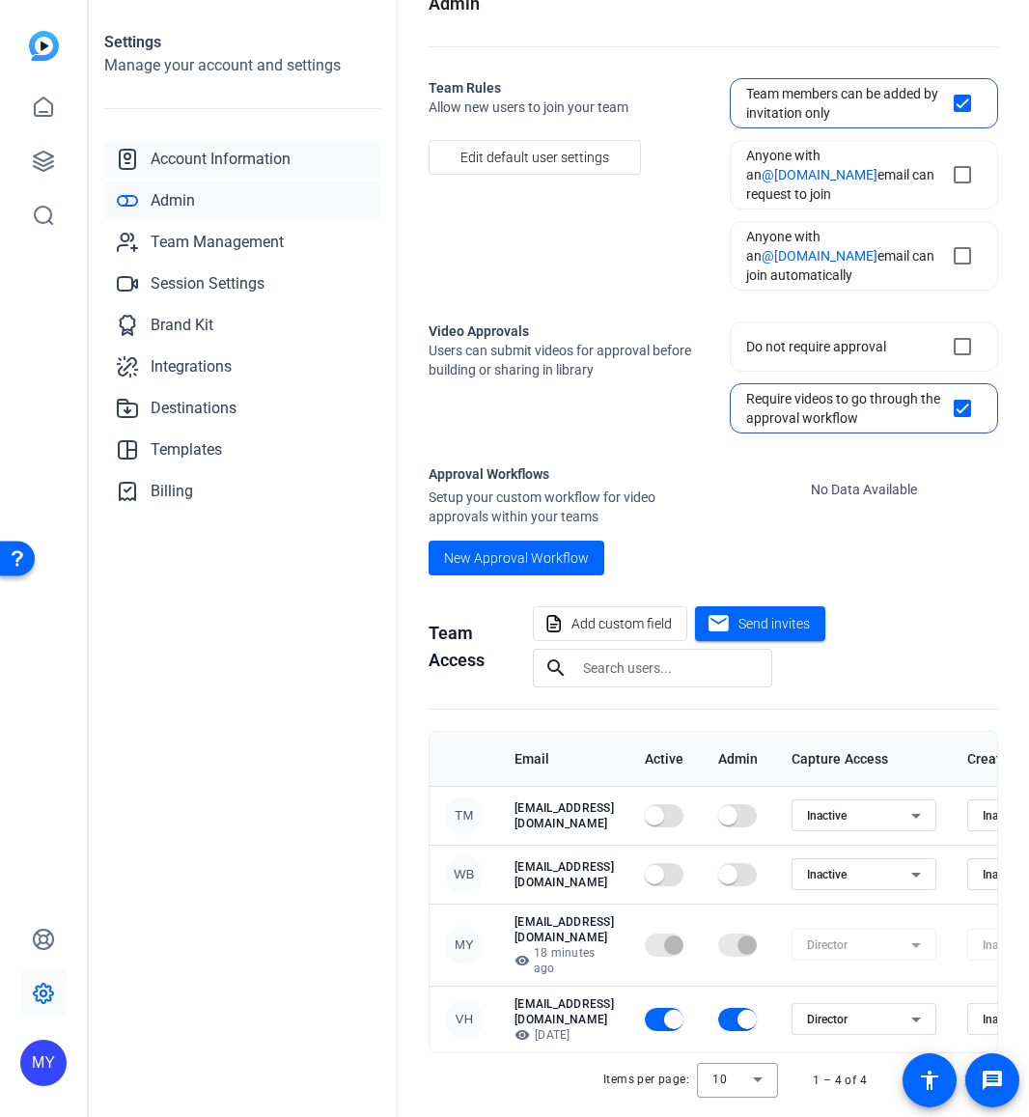
click at [200, 150] on span "Account Information" at bounding box center [221, 159] width 140 height 23
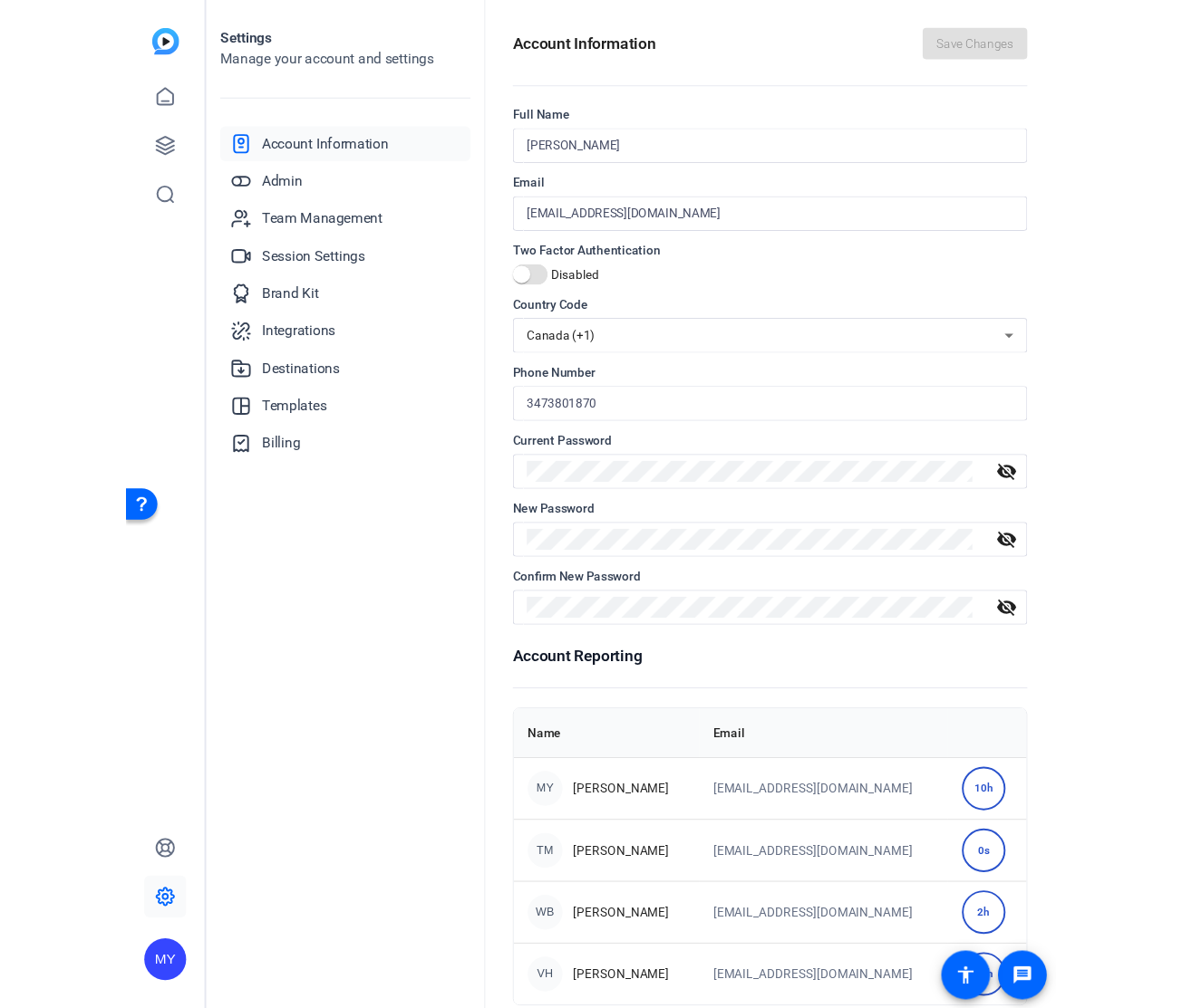
scroll to position [26, 0]
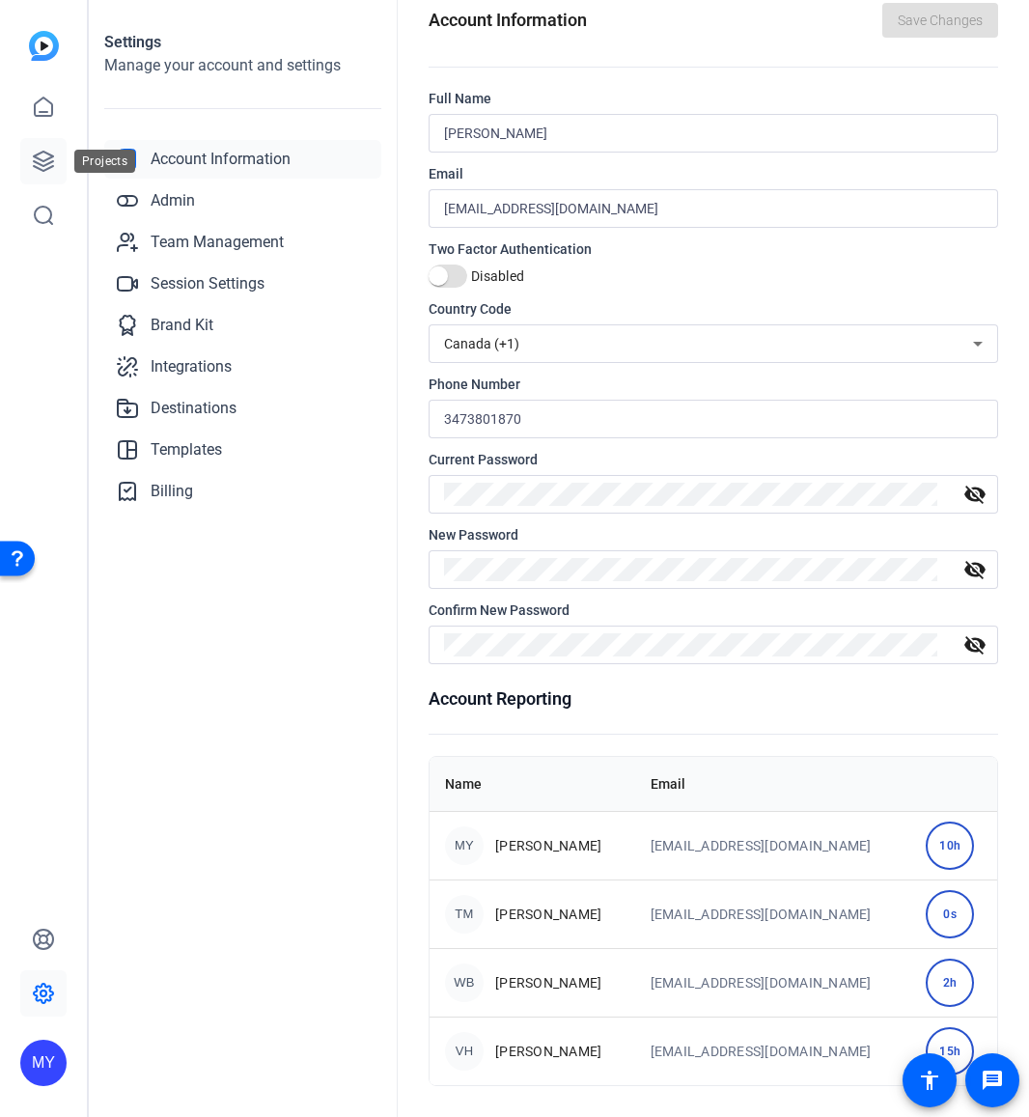
click at [49, 169] on icon at bounding box center [43, 161] width 23 height 23
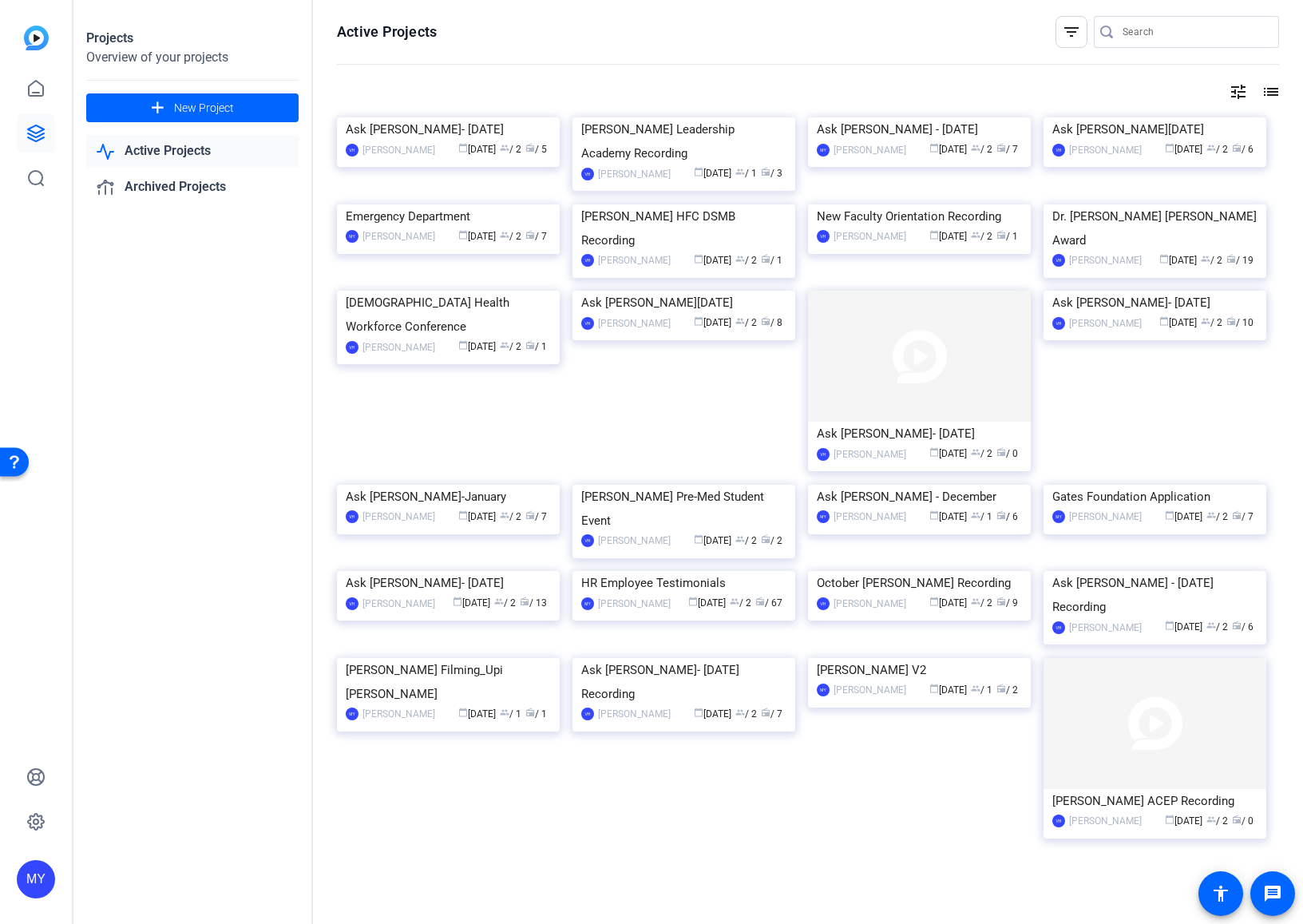
click at [36, 45] on img at bounding box center [36, 38] width 25 height 25
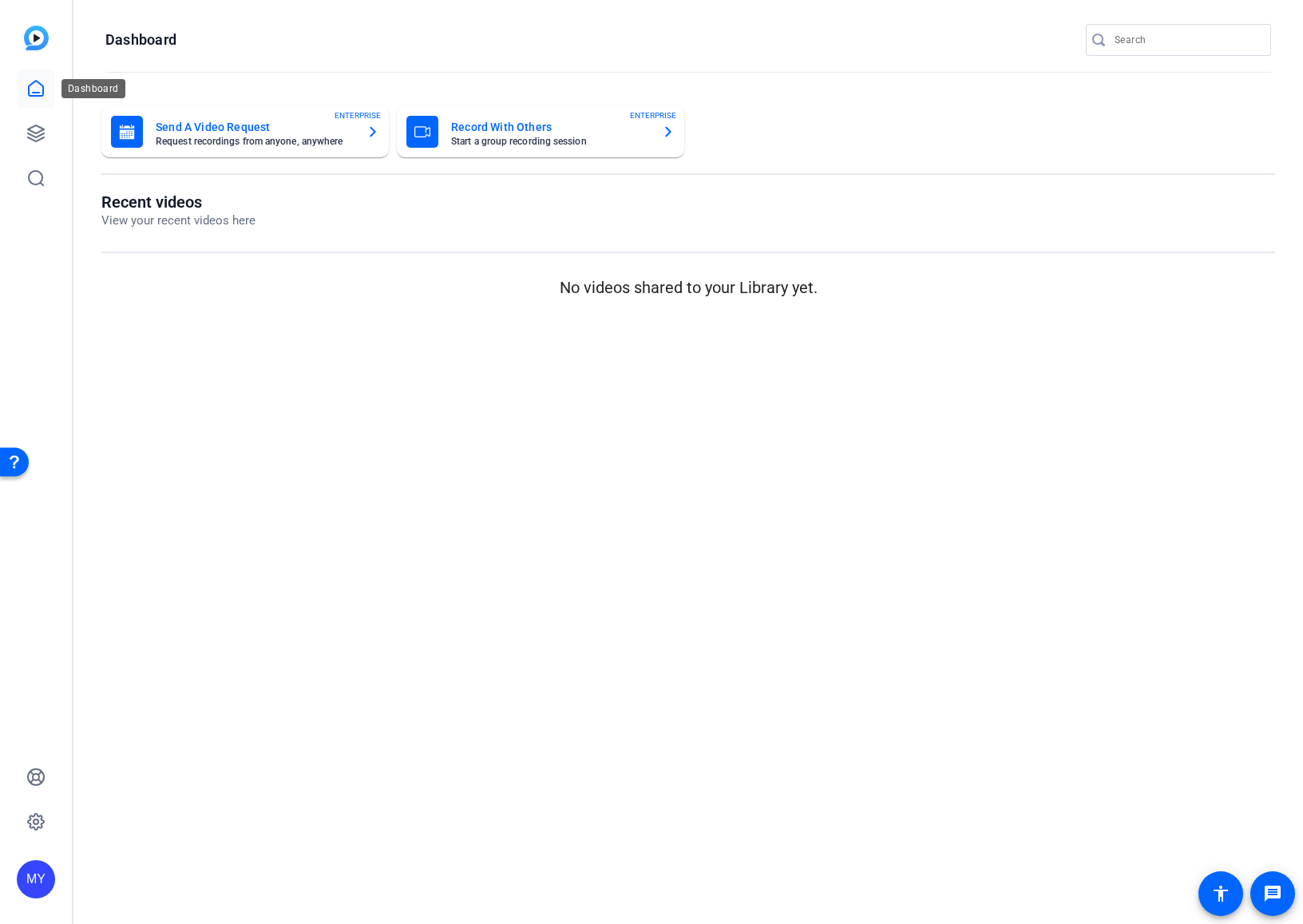
click at [36, 85] on icon at bounding box center [36, 89] width 19 height 19
click at [48, 123] on link at bounding box center [36, 133] width 38 height 38
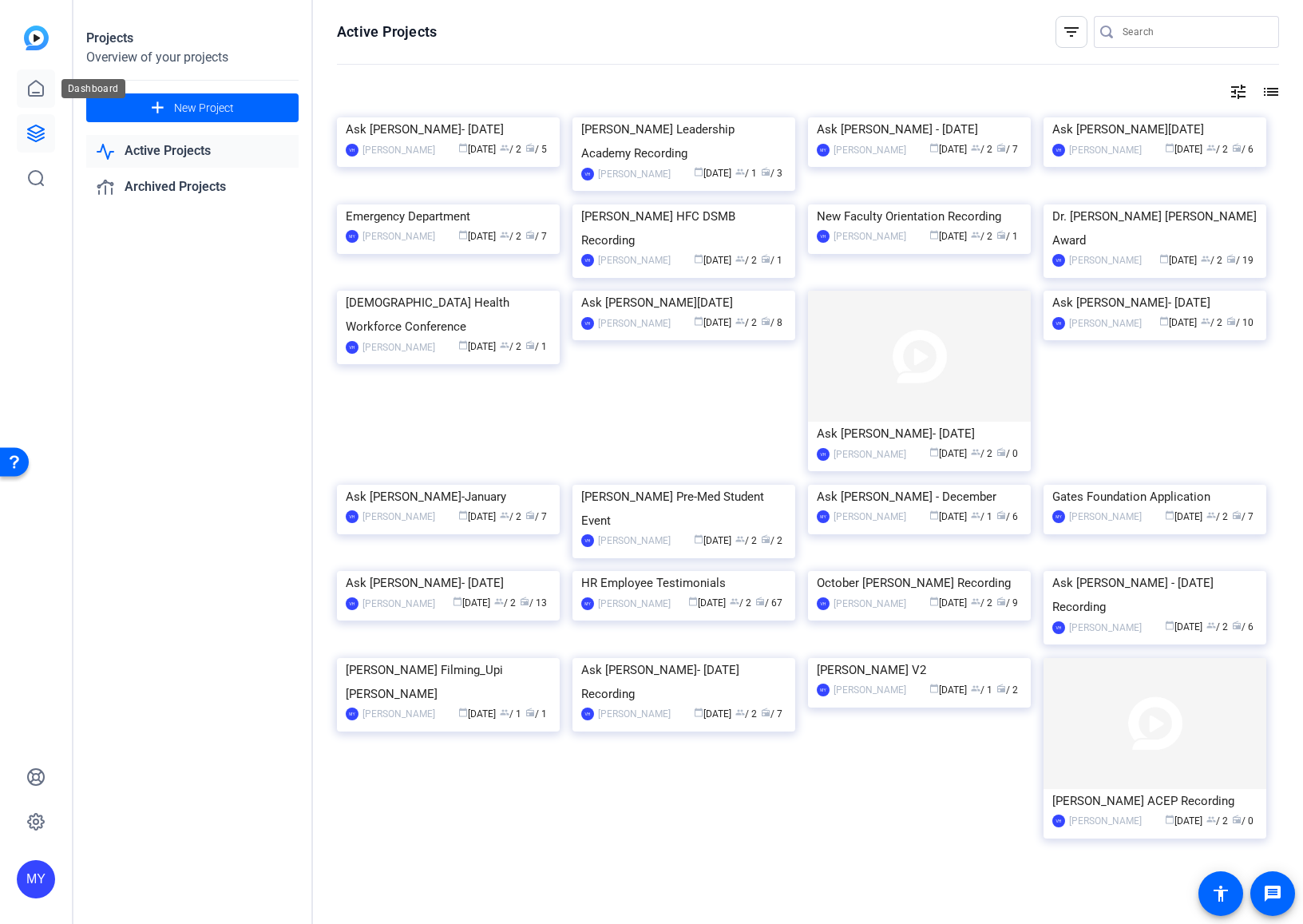
click at [37, 93] on icon at bounding box center [36, 89] width 19 height 19
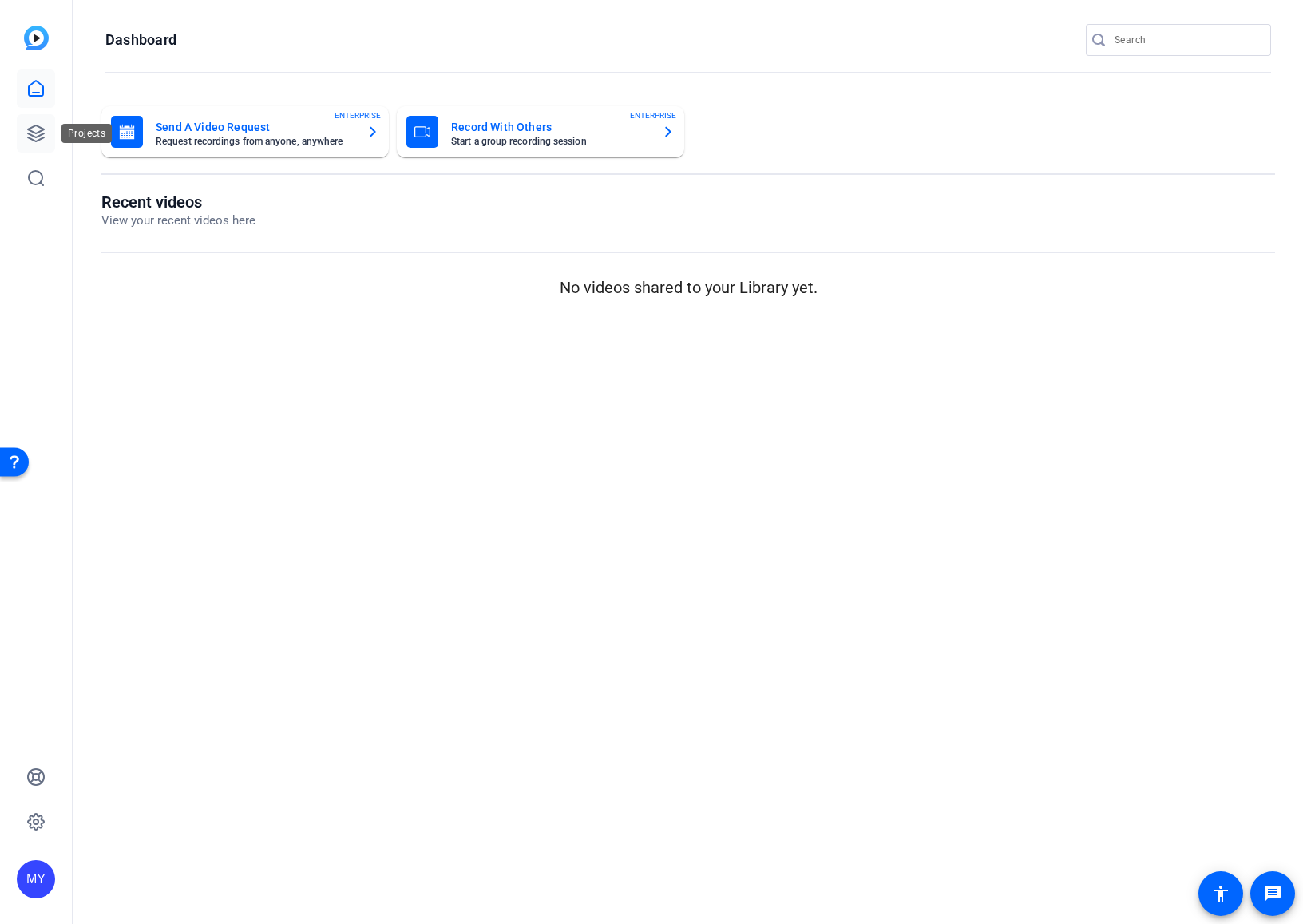
click at [37, 125] on icon at bounding box center [36, 133] width 19 height 19
